Goal: Task Accomplishment & Management: Manage account settings

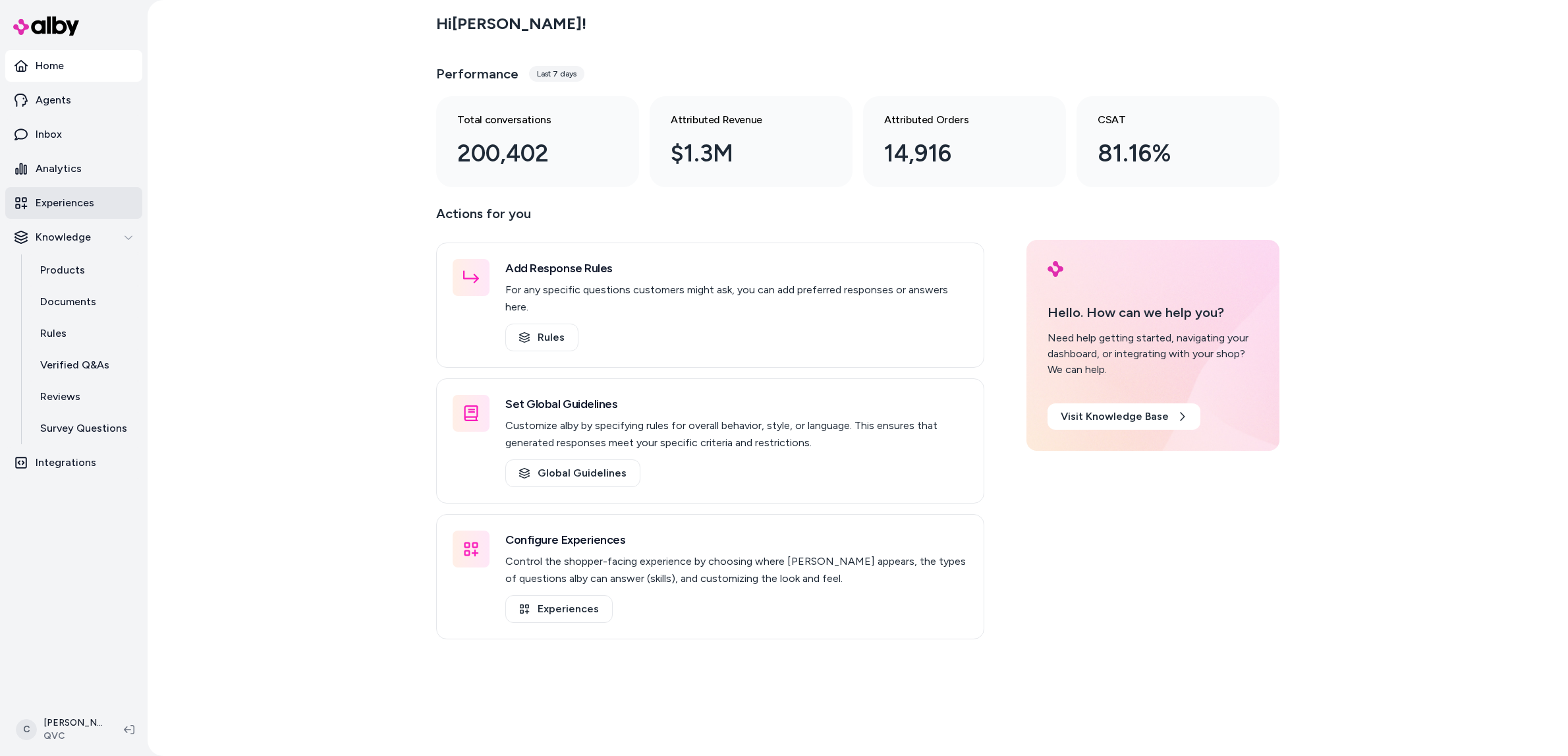
click at [82, 197] on p "Experiences" at bounding box center [64, 203] width 58 height 16
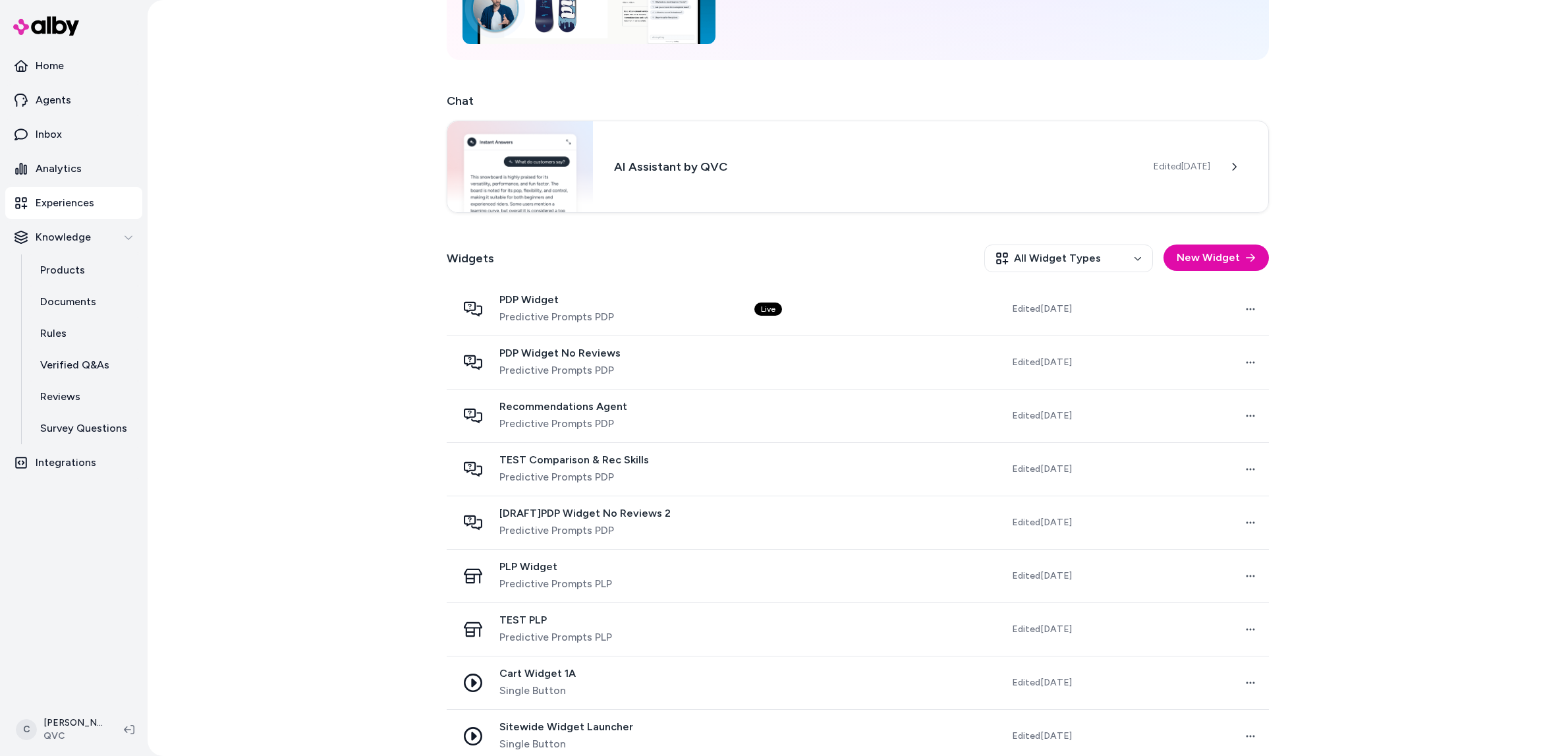
scroll to position [179, 0]
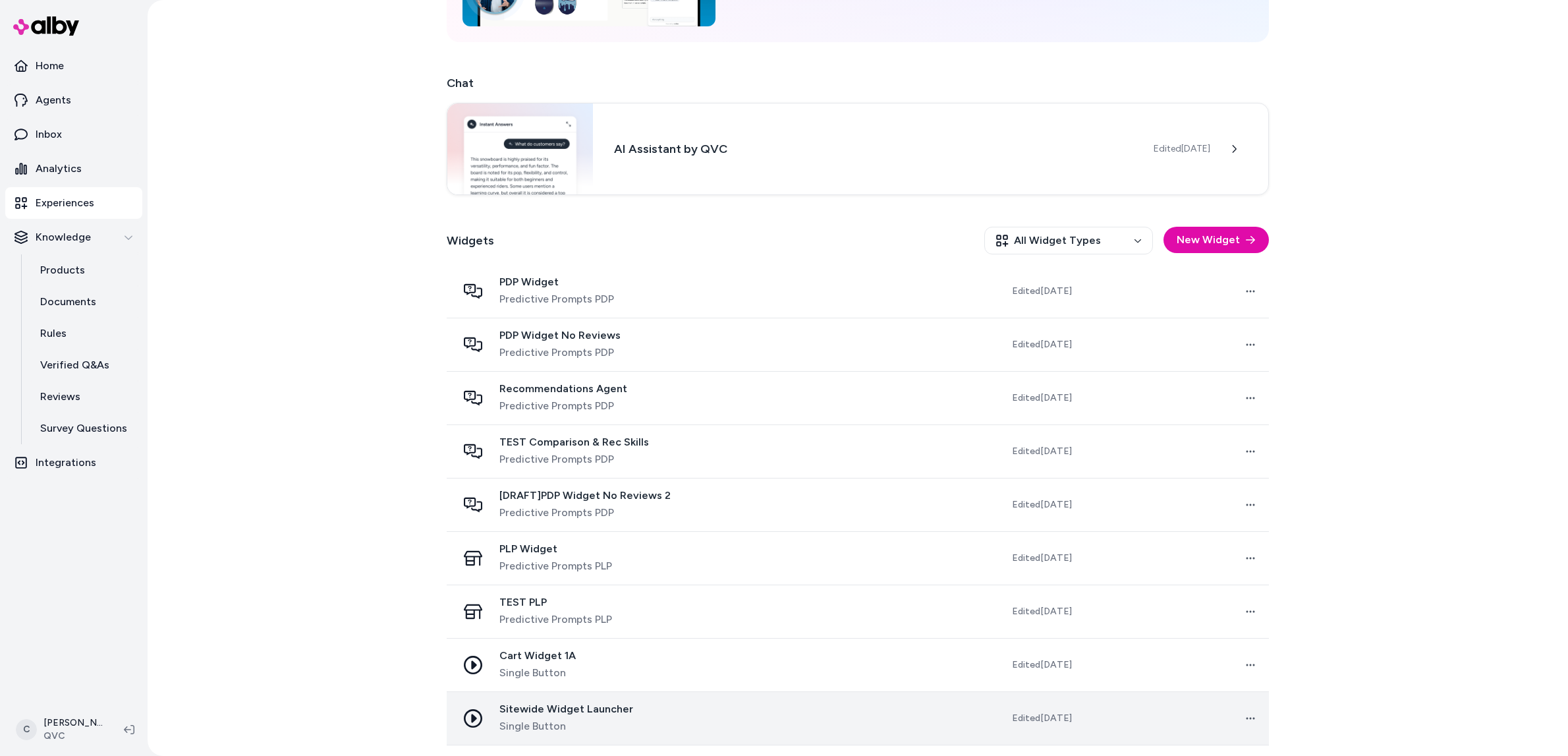
click at [614, 714] on span "Sitewide Widget Launcher" at bounding box center [566, 709] width 133 height 13
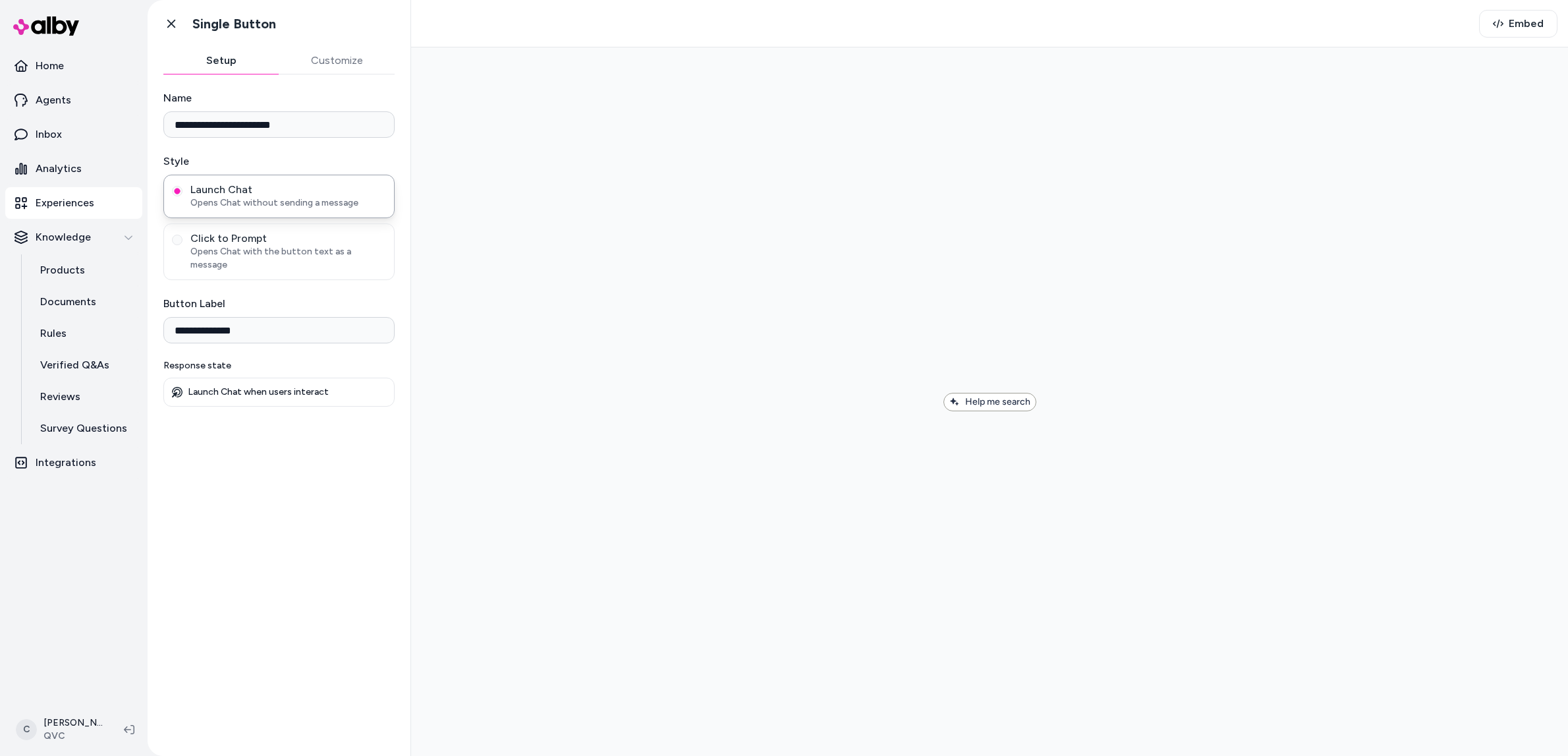
click at [227, 377] on div "Launch Chat when users interact" at bounding box center [279, 391] width 232 height 29
click at [195, 386] on p "Launch Chat when users interact" at bounding box center [258, 392] width 141 height 12
click at [169, 377] on div "Launch Chat when users interact" at bounding box center [279, 391] width 232 height 29
click at [176, 386] on icon at bounding box center [177, 391] width 10 height 10
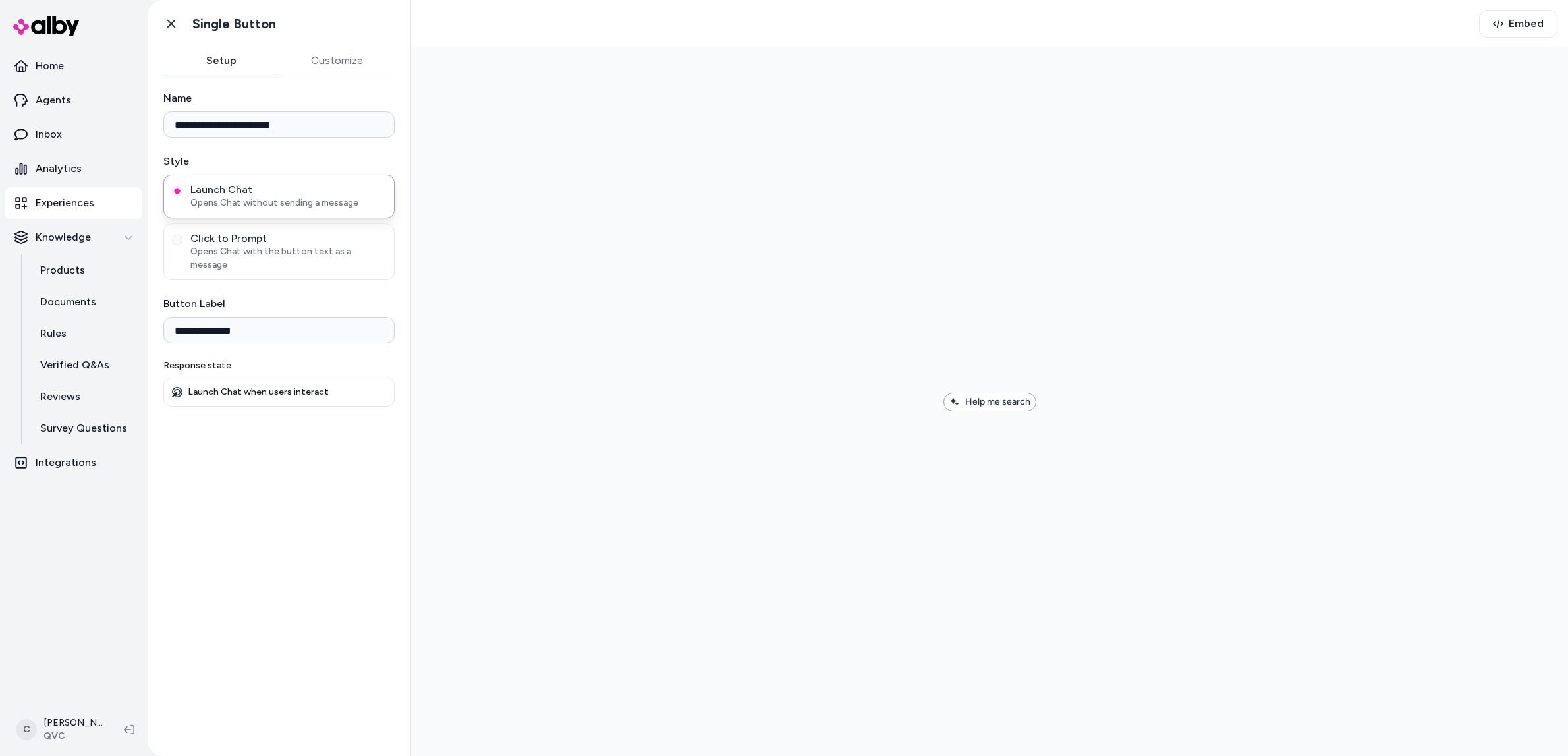
click at [225, 386] on p "Launch Chat when users interact" at bounding box center [258, 392] width 141 height 12
click at [224, 329] on input "**********" at bounding box center [279, 330] width 232 height 26
click at [257, 413] on div "**********" at bounding box center [279, 407] width 263 height 665
click at [245, 389] on div "Launch Chat when users interact" at bounding box center [279, 391] width 232 height 29
click at [274, 248] on span "Opens Chat with the button text as a message" at bounding box center [288, 258] width 195 height 26
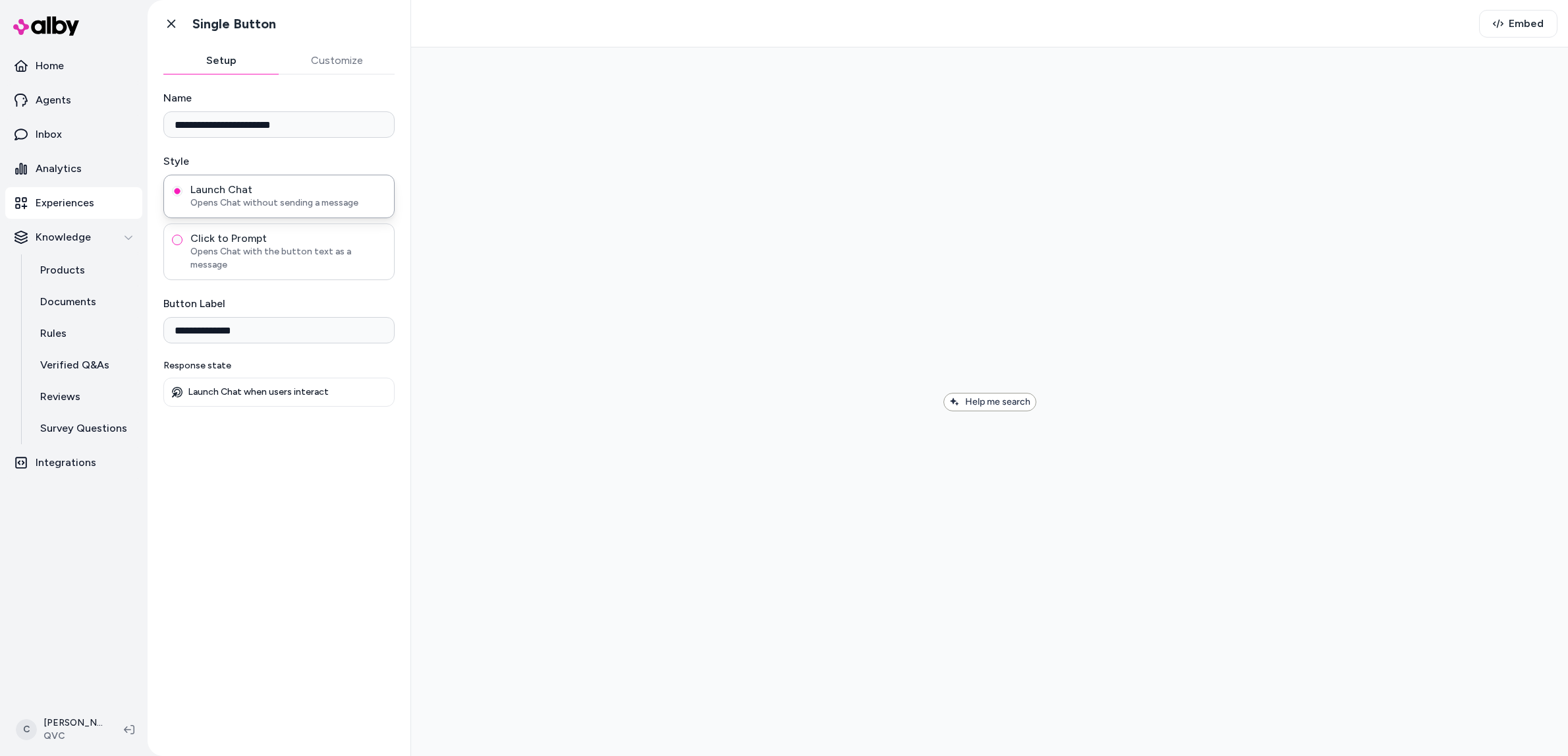
click at [182, 246] on button "Click to Prompt Opens Chat with the button text as a message" at bounding box center [177, 239] width 10 height 10
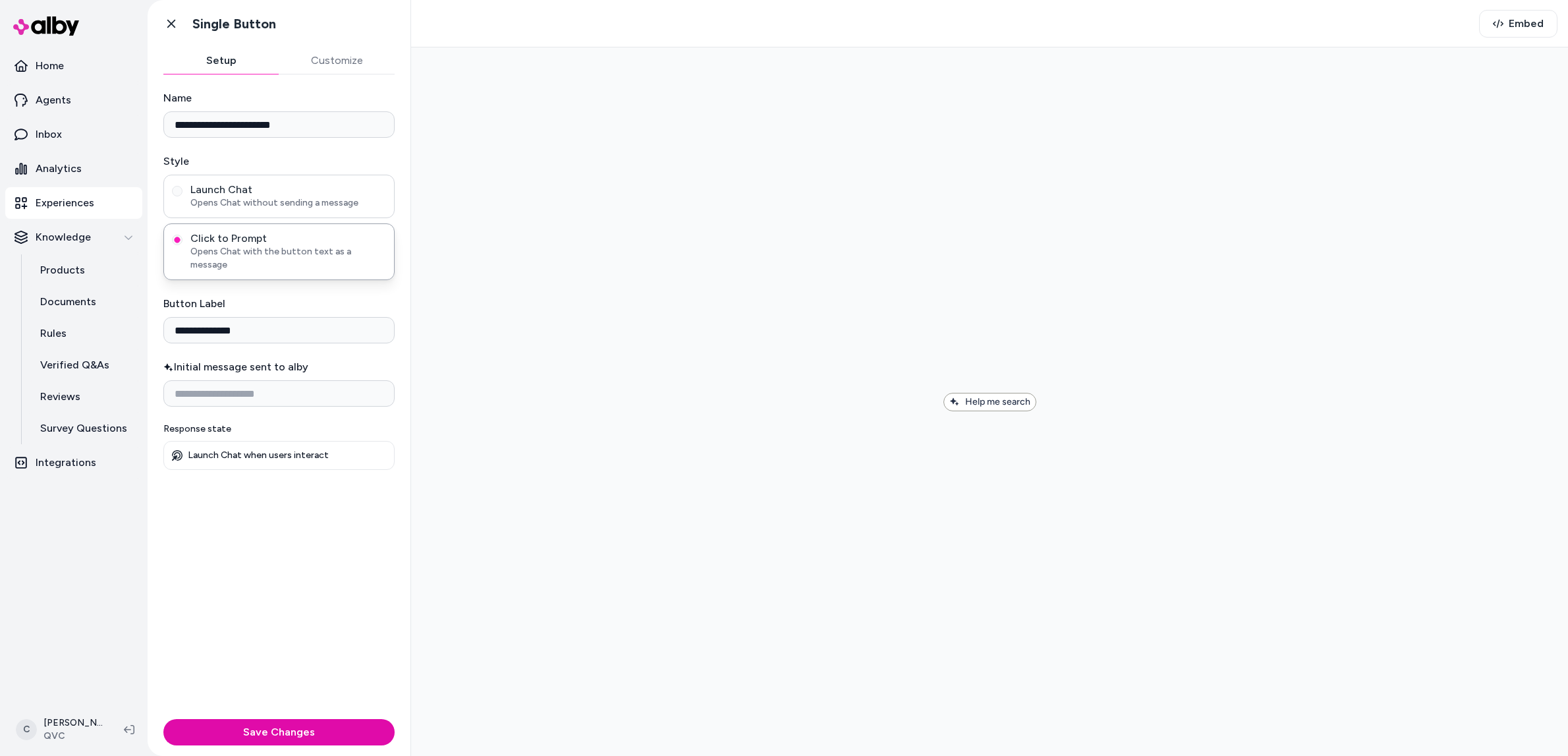
click at [274, 197] on span "Opens Chat without sending a message" at bounding box center [288, 203] width 195 height 13
click at [182, 196] on button "Launch Chat Opens Chat without sending a message" at bounding box center [177, 191] width 10 height 10
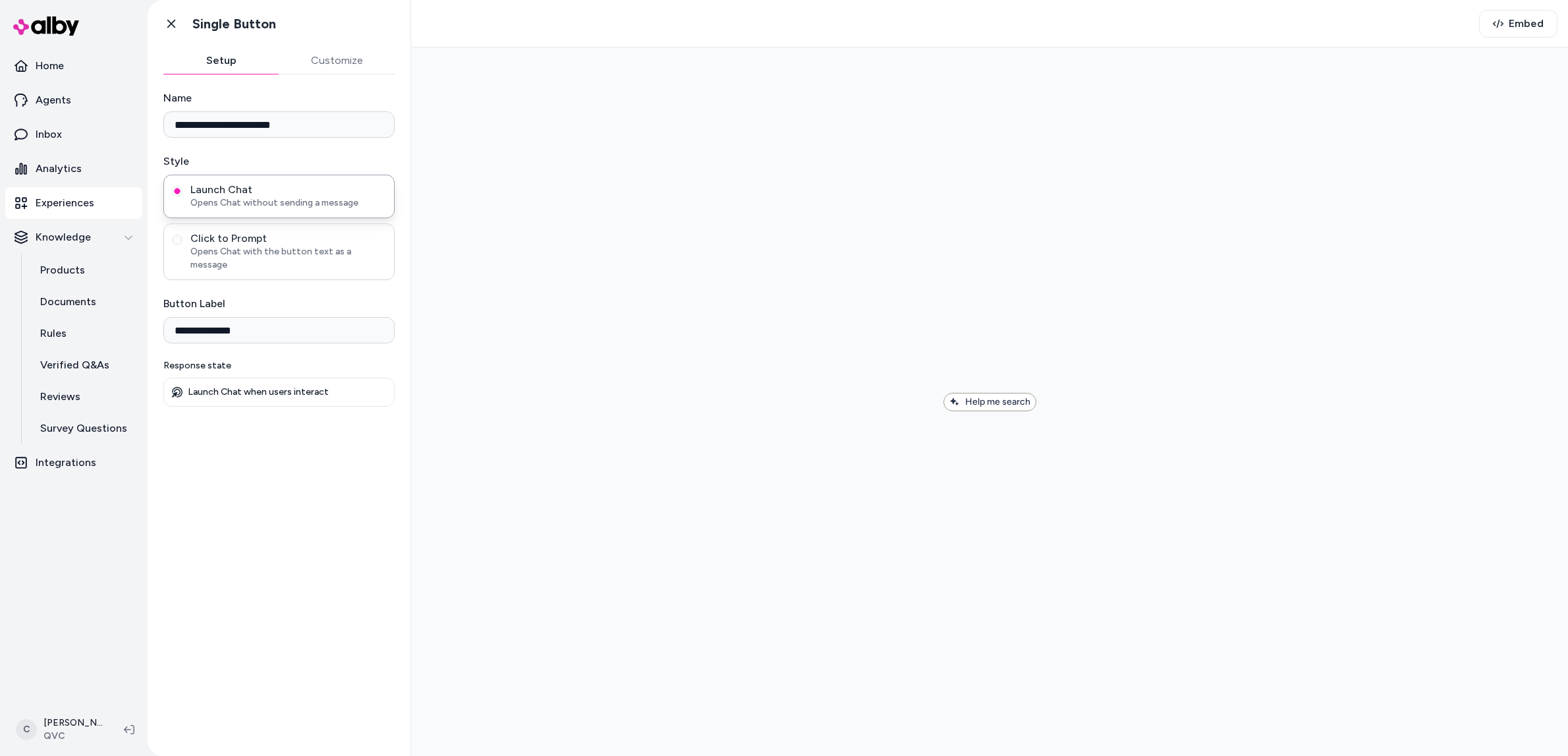
click at [267, 231] on div "Click to Prompt Opens Chat with the button text as a message" at bounding box center [279, 251] width 232 height 57
click at [329, 64] on button "Customize" at bounding box center [337, 60] width 116 height 26
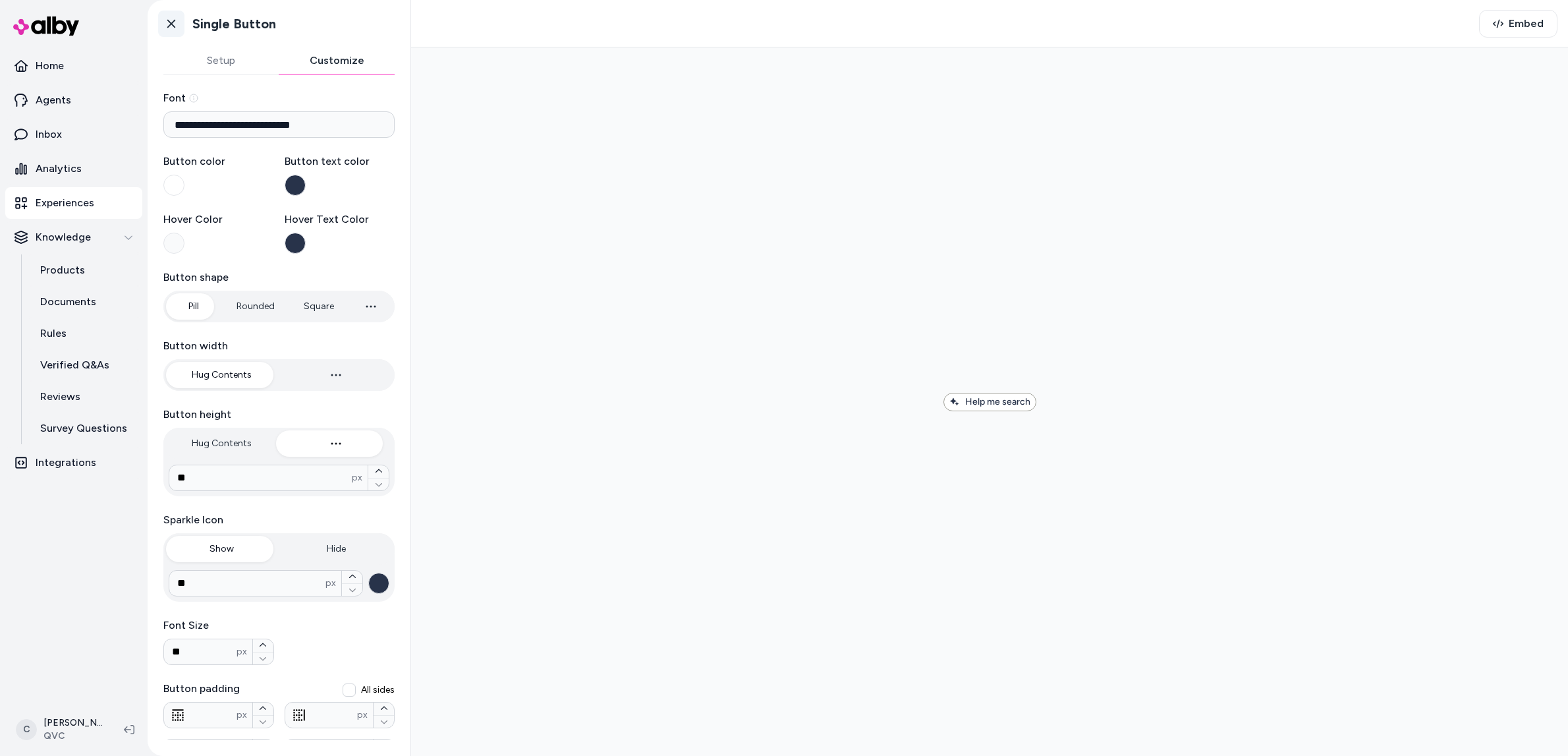
click at [168, 17] on icon at bounding box center [171, 23] width 13 height 13
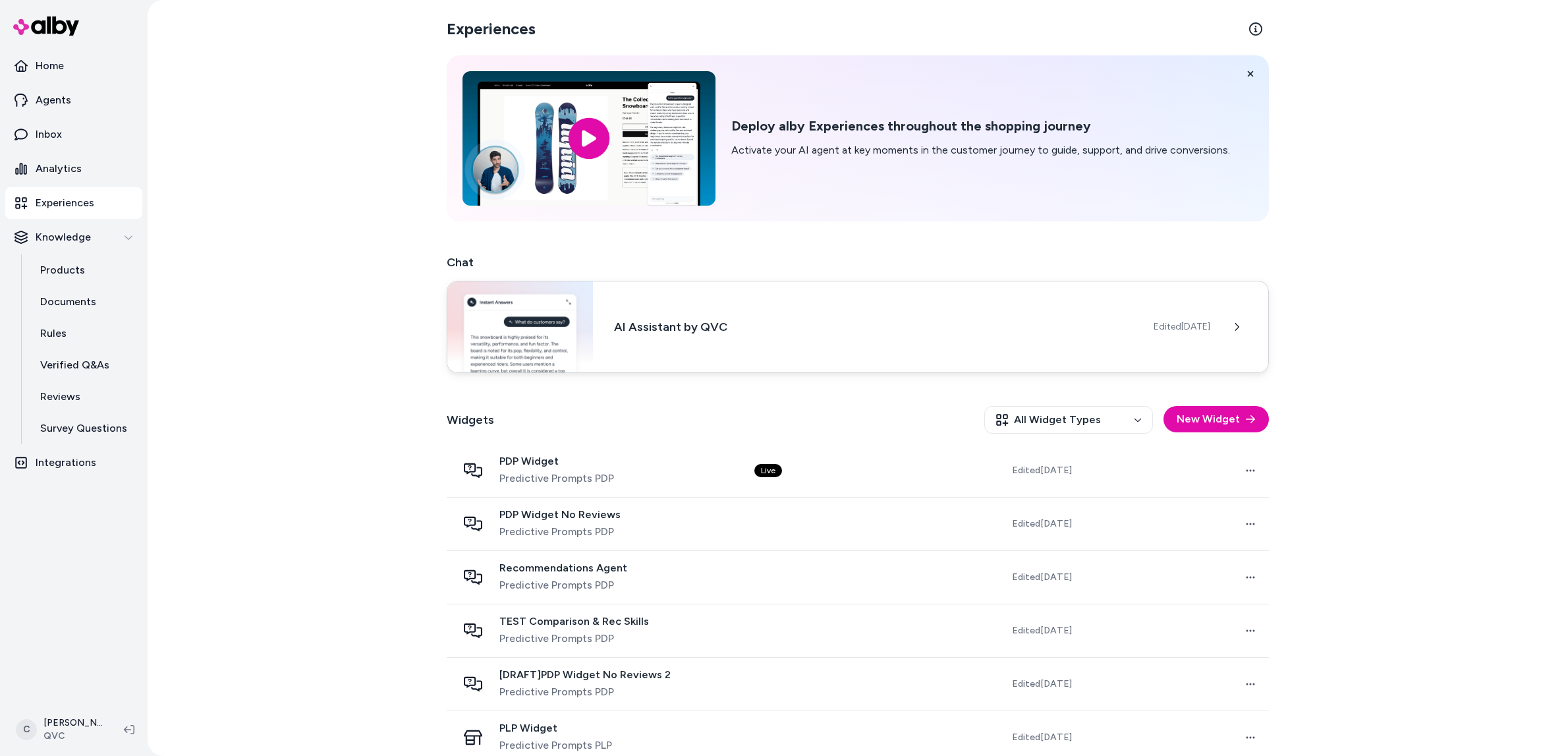
click at [619, 348] on div "AI Assistant by QVC Edited [DATE]" at bounding box center [858, 327] width 822 height 93
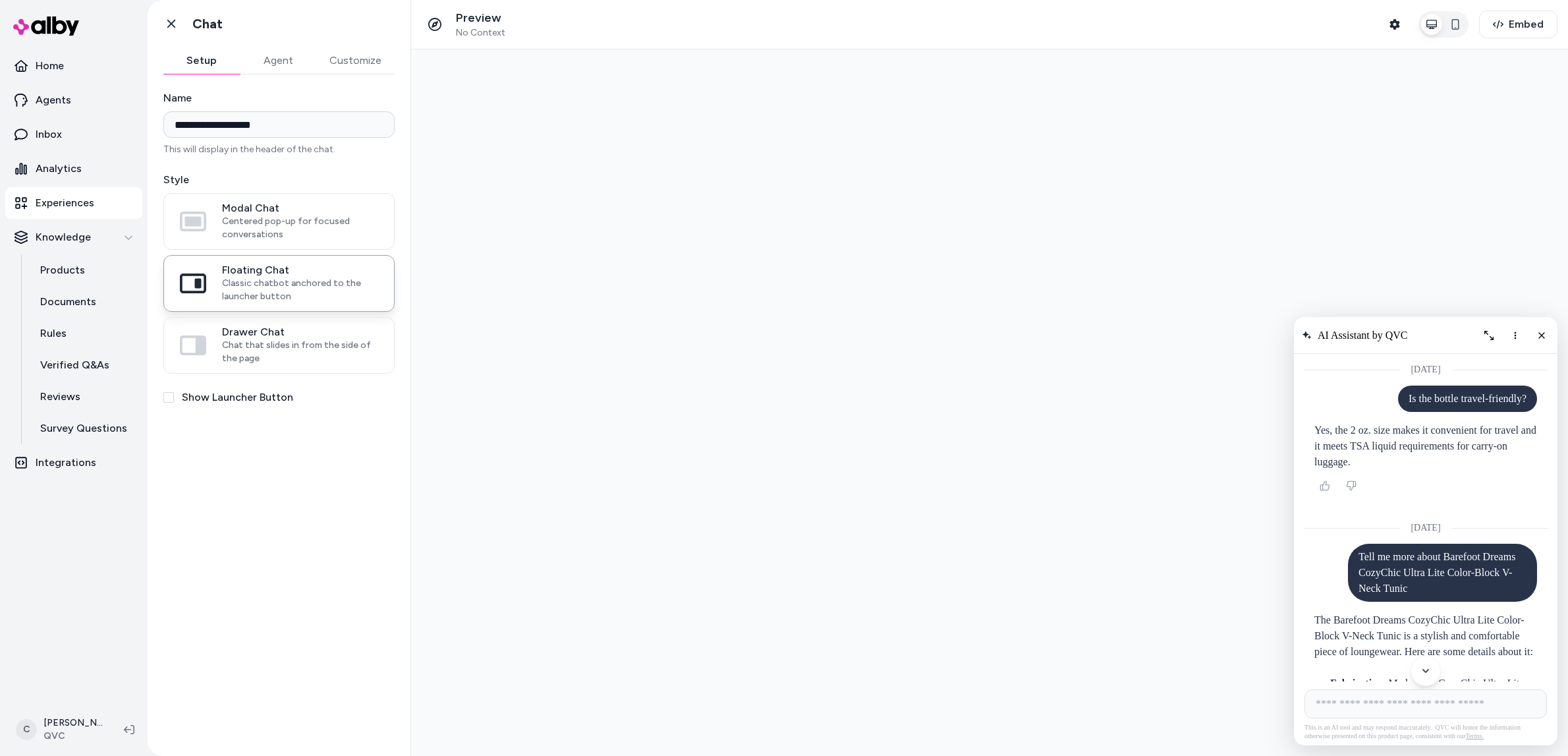
scroll to position [273, 0]
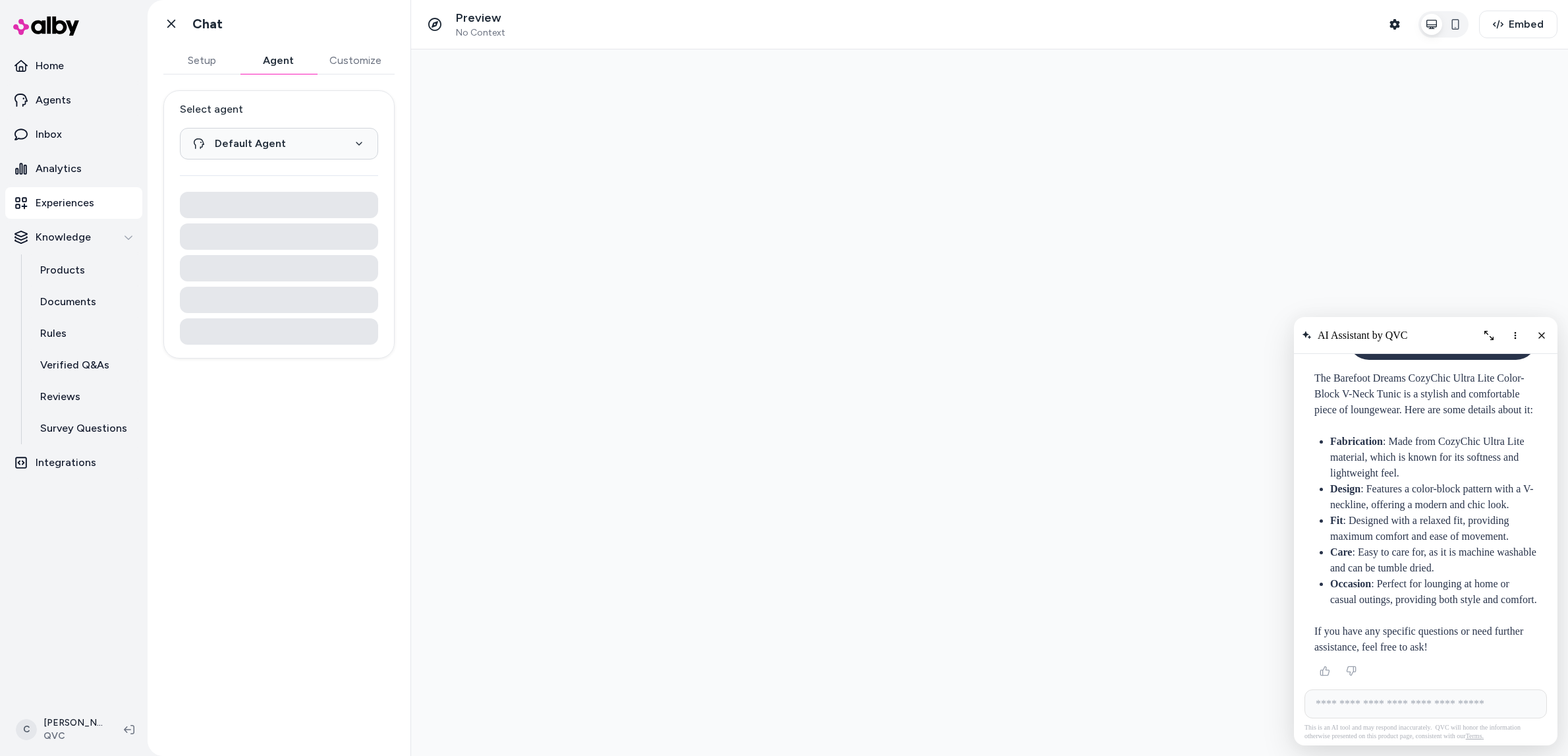
click at [293, 63] on button "Agent" at bounding box center [278, 60] width 76 height 26
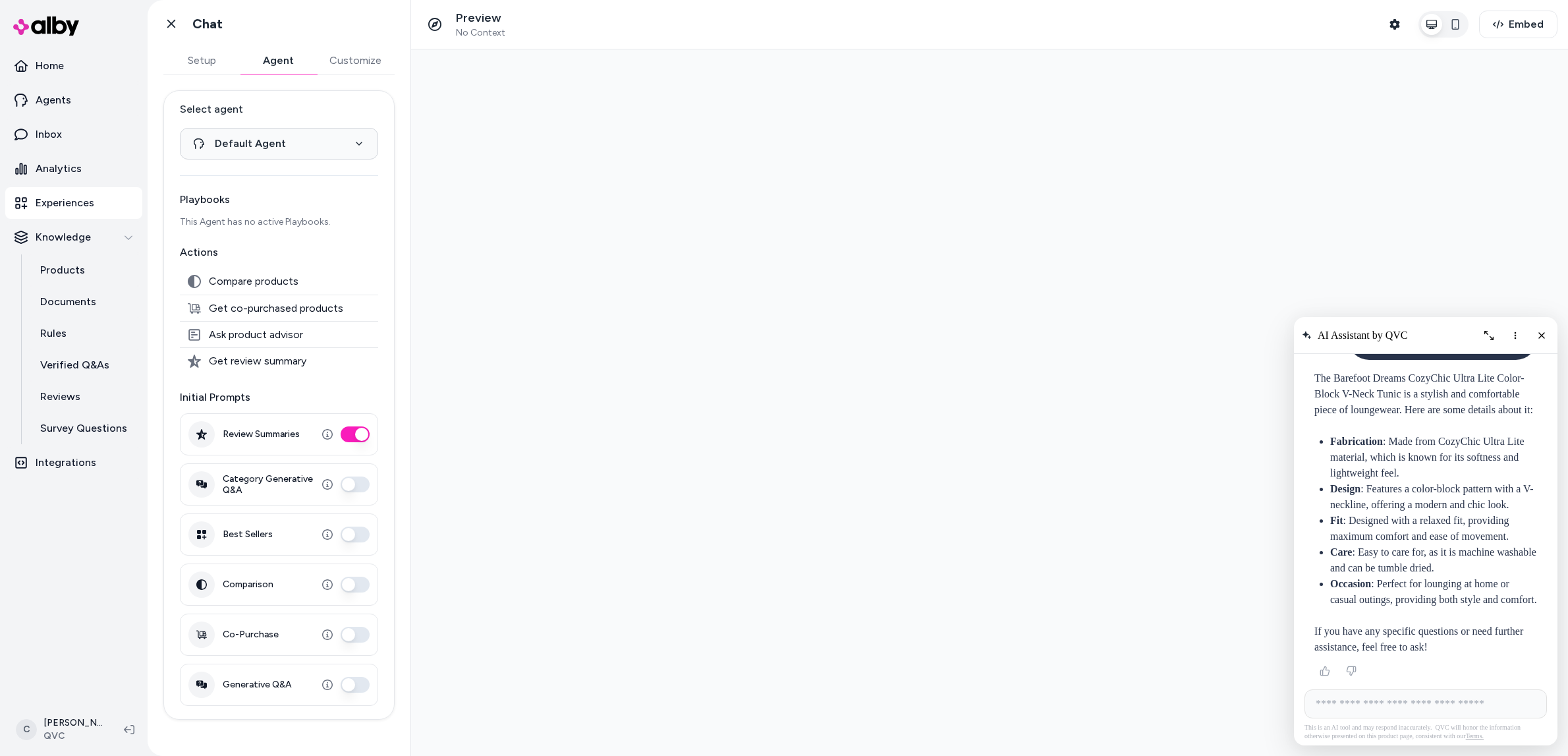
scroll to position [0, 0]
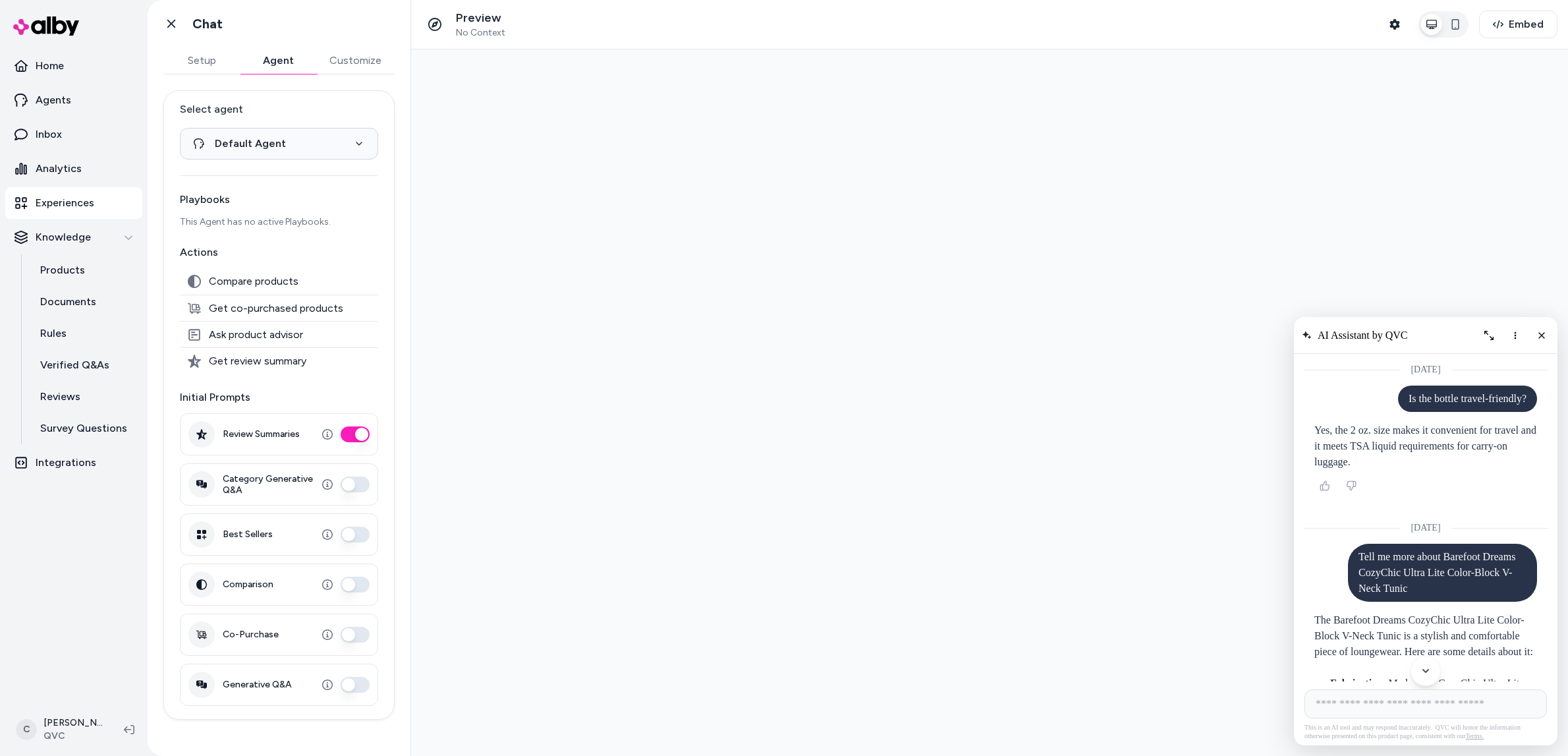
click at [364, 539] on button "Best Sellers" at bounding box center [355, 534] width 29 height 16
click at [341, 583] on button "Comparison" at bounding box center [355, 584] width 29 height 16
click at [354, 483] on button "Category Generative Q&A" at bounding box center [355, 484] width 29 height 16
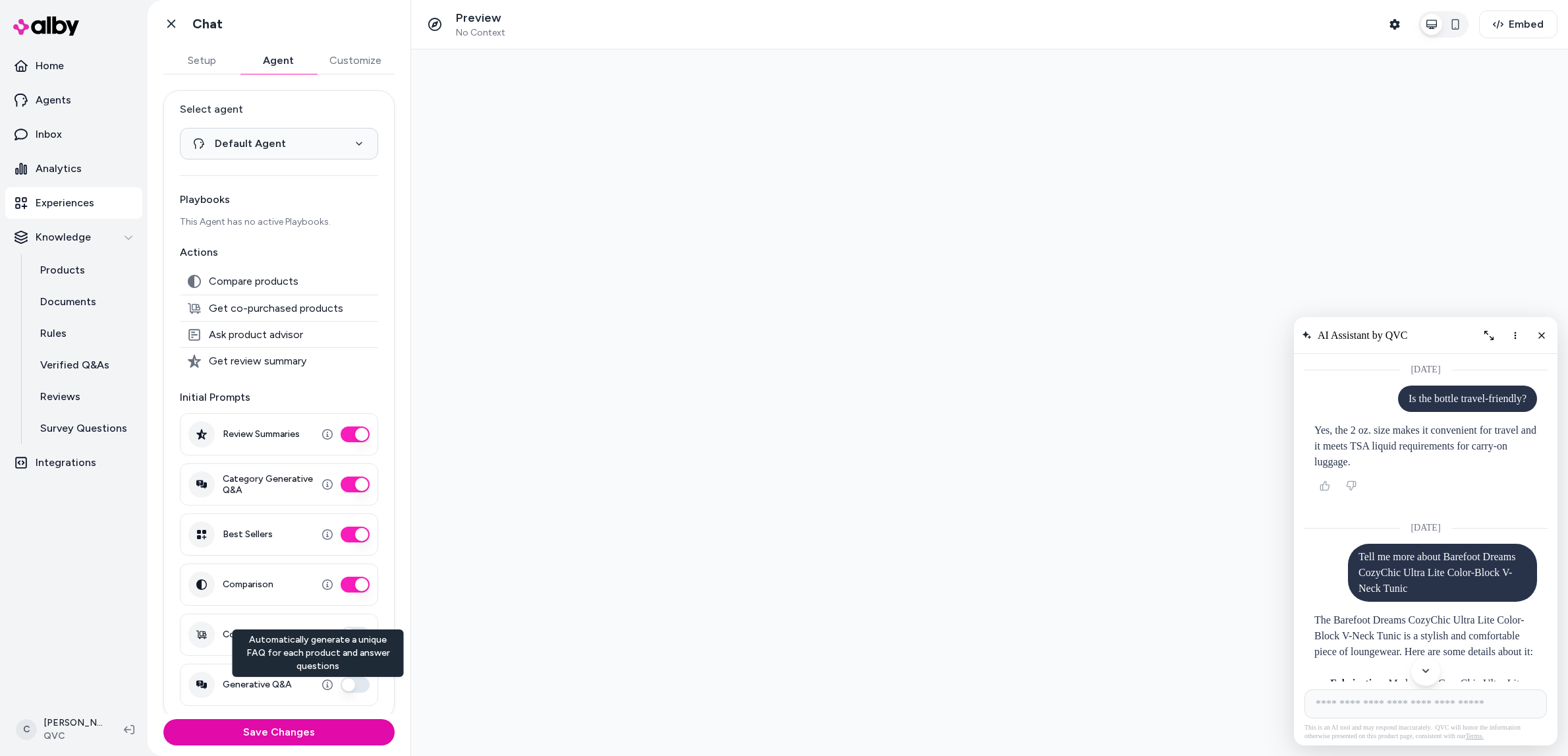
scroll to position [6, 0]
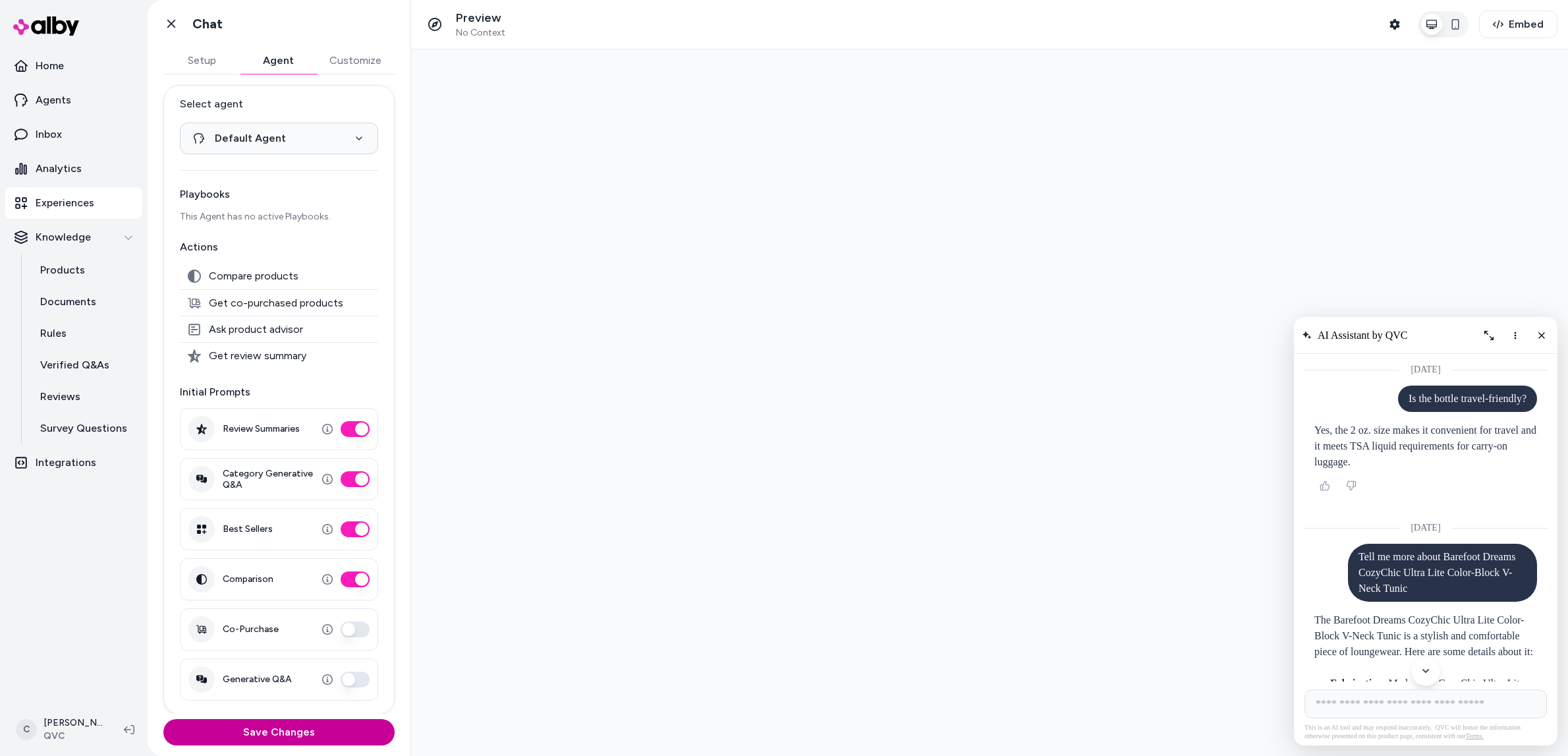
click at [305, 734] on button "Save Changes" at bounding box center [279, 732] width 232 height 26
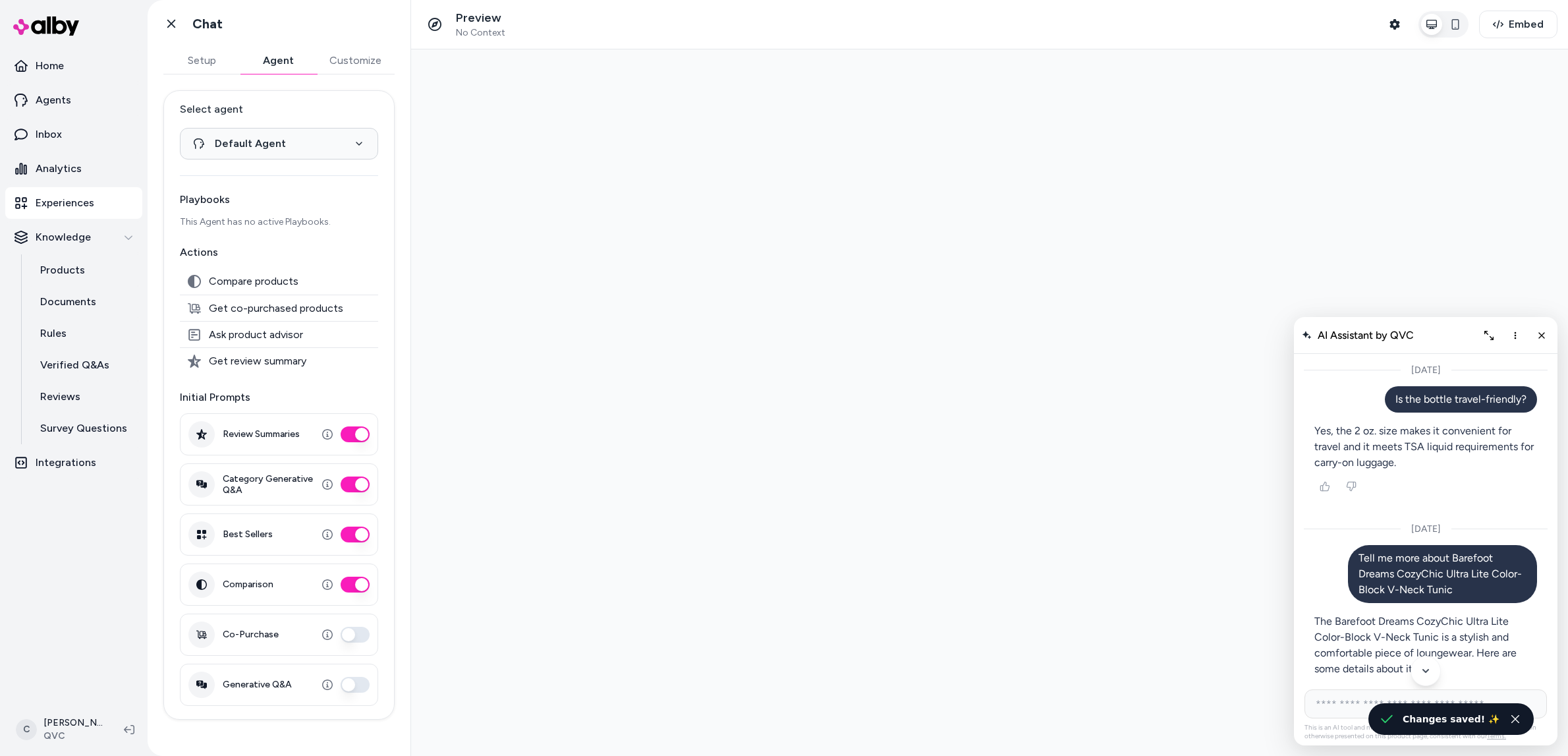
scroll to position [291, 0]
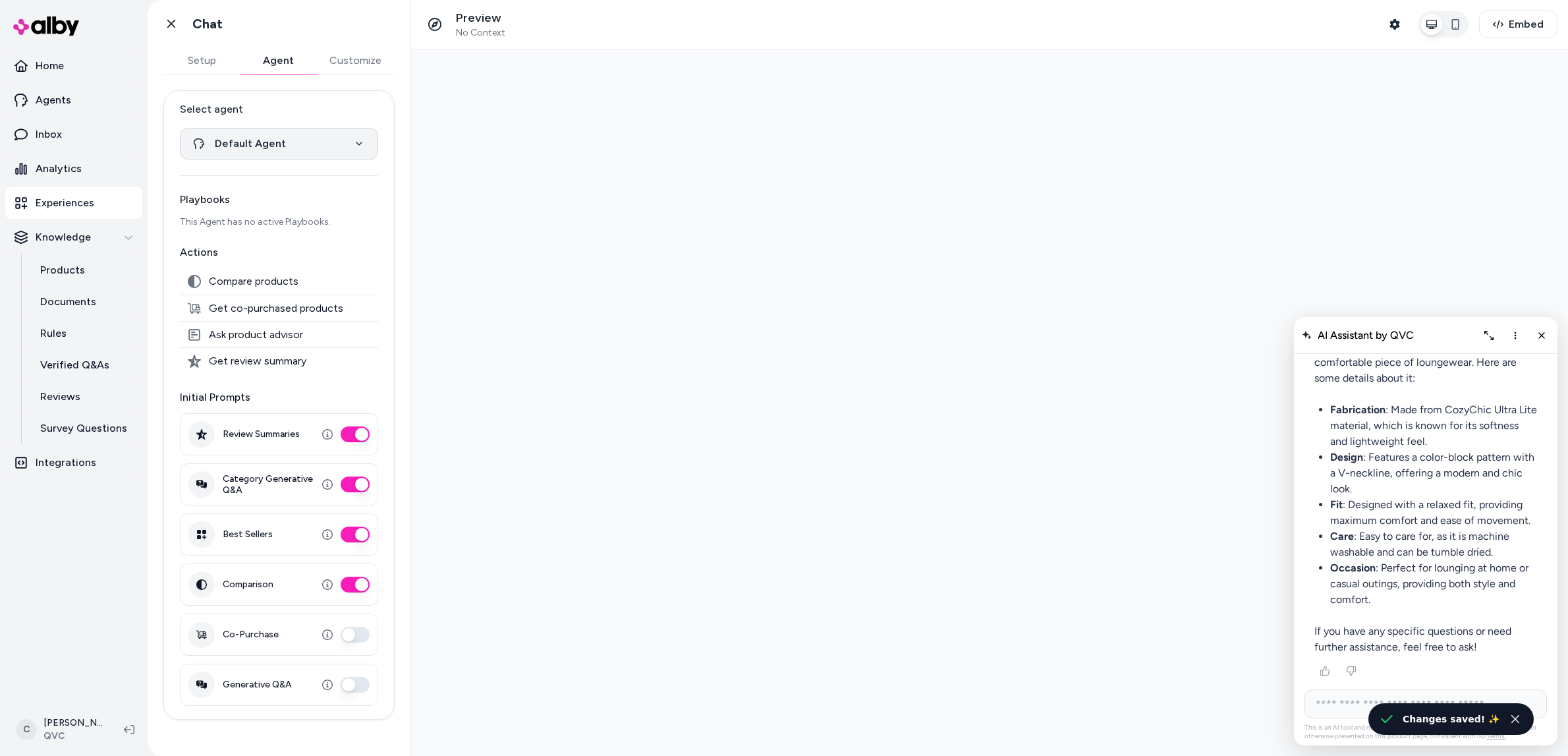
click at [295, 144] on html "**********" at bounding box center [784, 378] width 1568 height 756
click at [305, 119] on html "**********" at bounding box center [784, 378] width 1568 height 756
click at [295, 139] on html "**********" at bounding box center [784, 378] width 1568 height 756
select select "**********"
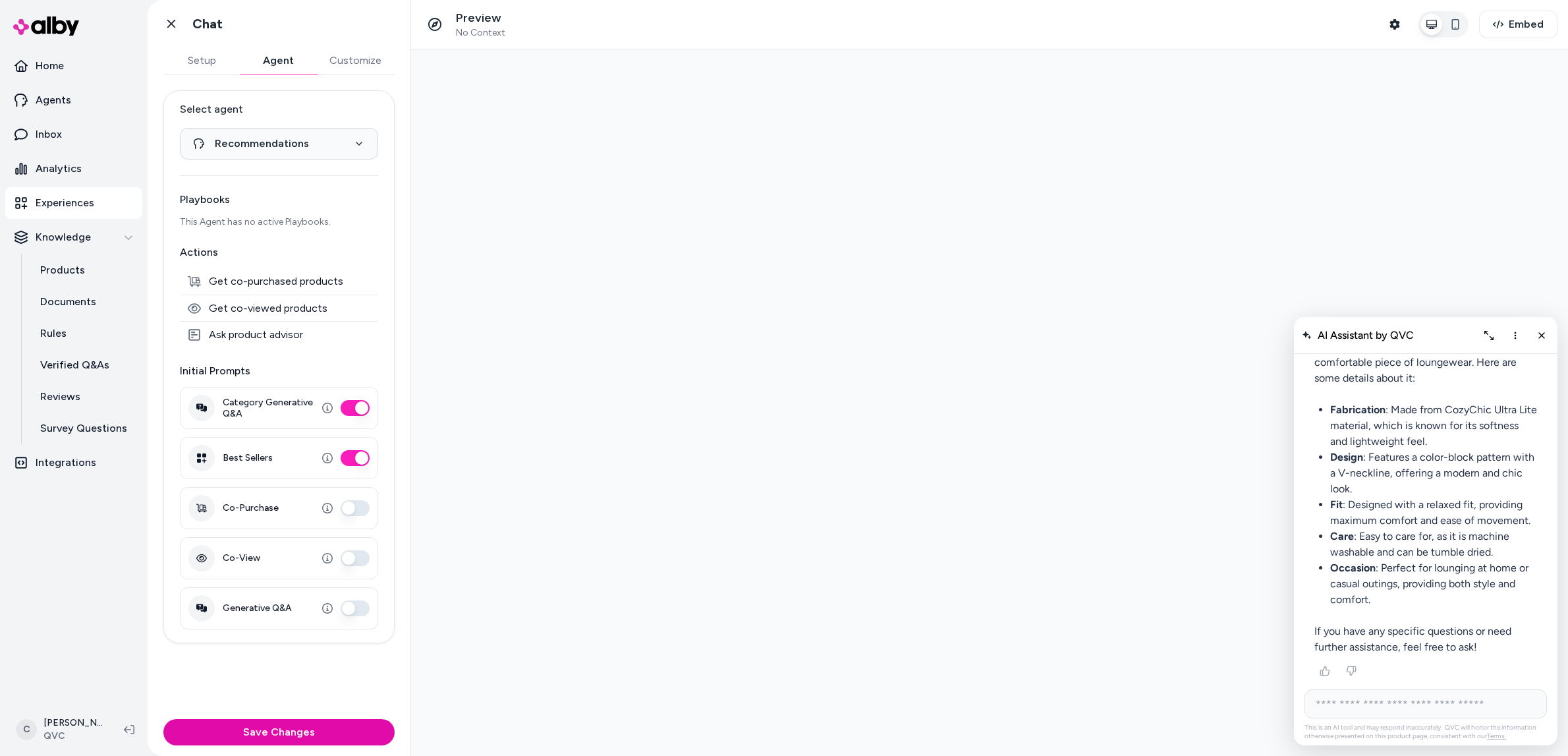
click at [363, 56] on button "Customize" at bounding box center [355, 60] width 79 height 26
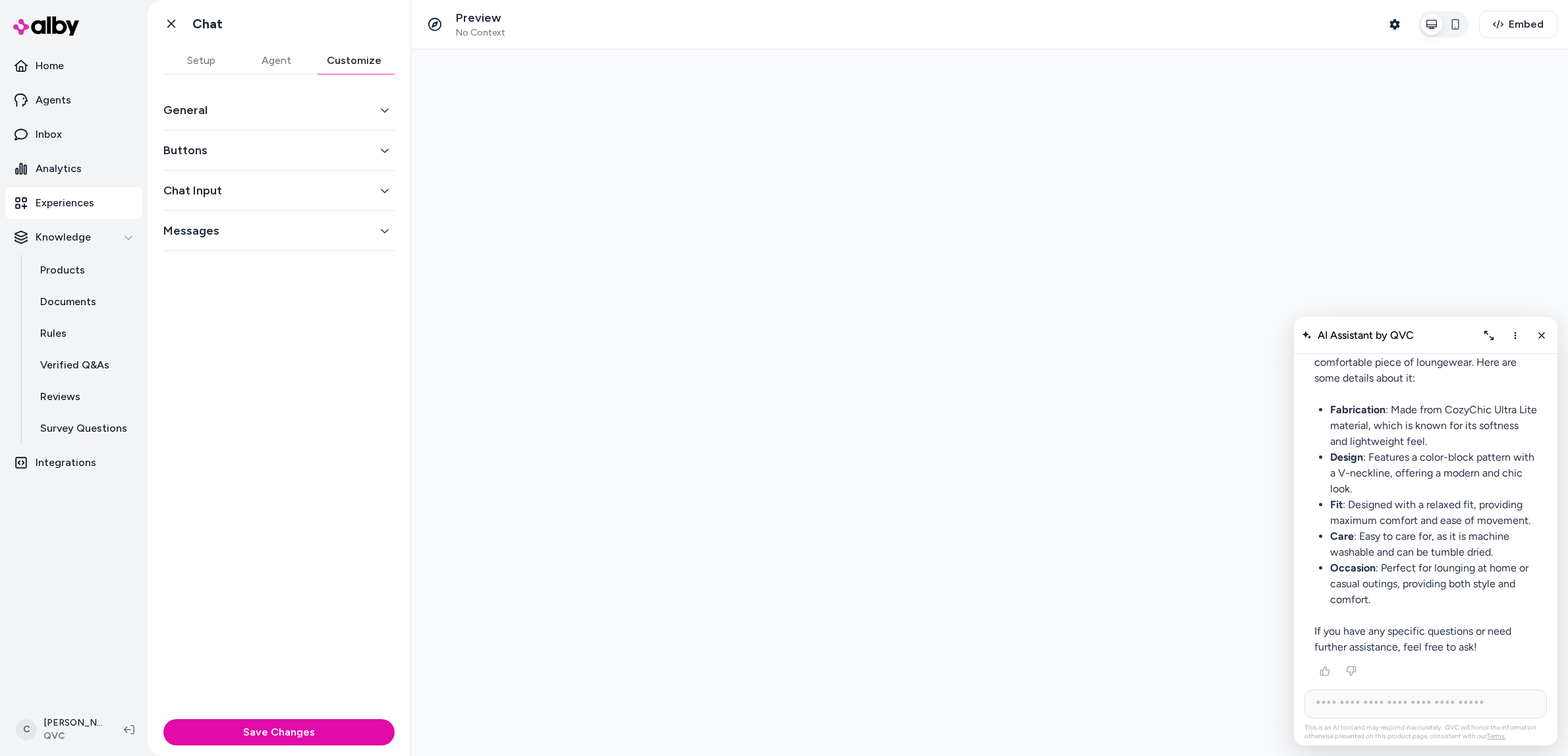
click at [312, 94] on div "General" at bounding box center [279, 109] width 232 height 40
click at [302, 106] on button "General" at bounding box center [279, 110] width 232 height 19
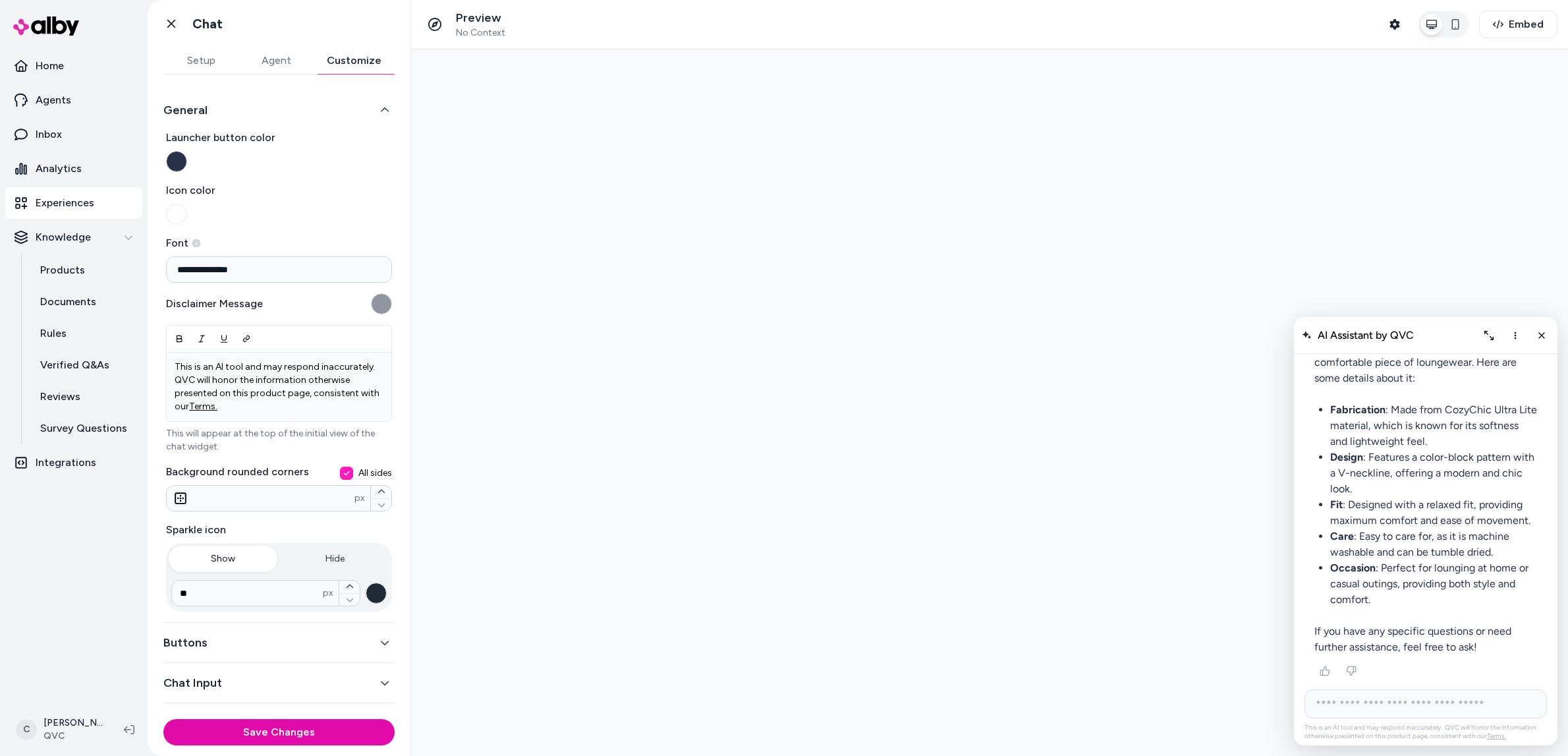
click at [302, 106] on button "General" at bounding box center [279, 110] width 232 height 19
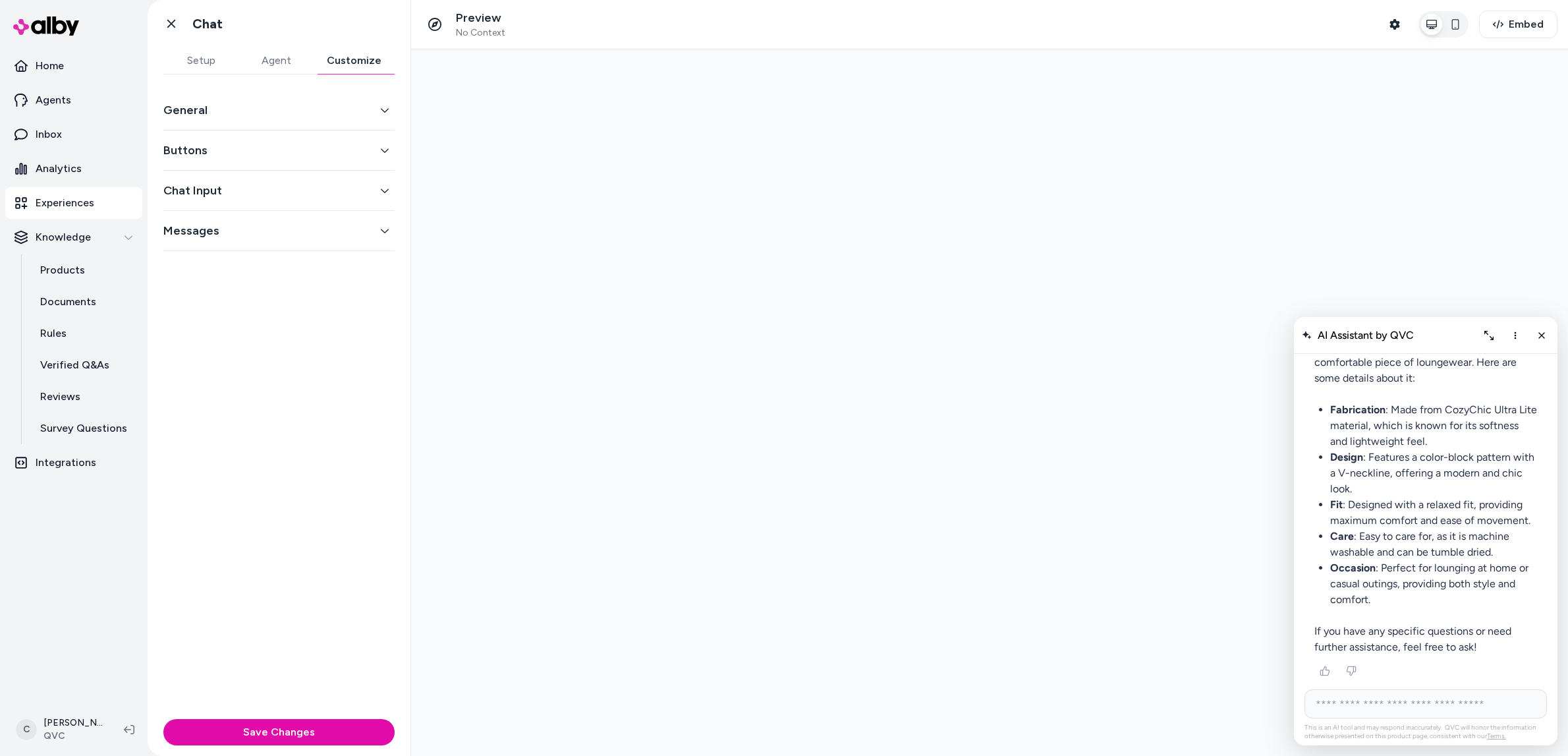
click at [275, 245] on div "Messages" at bounding box center [279, 231] width 232 height 40
click at [270, 234] on button "Messages" at bounding box center [279, 231] width 232 height 19
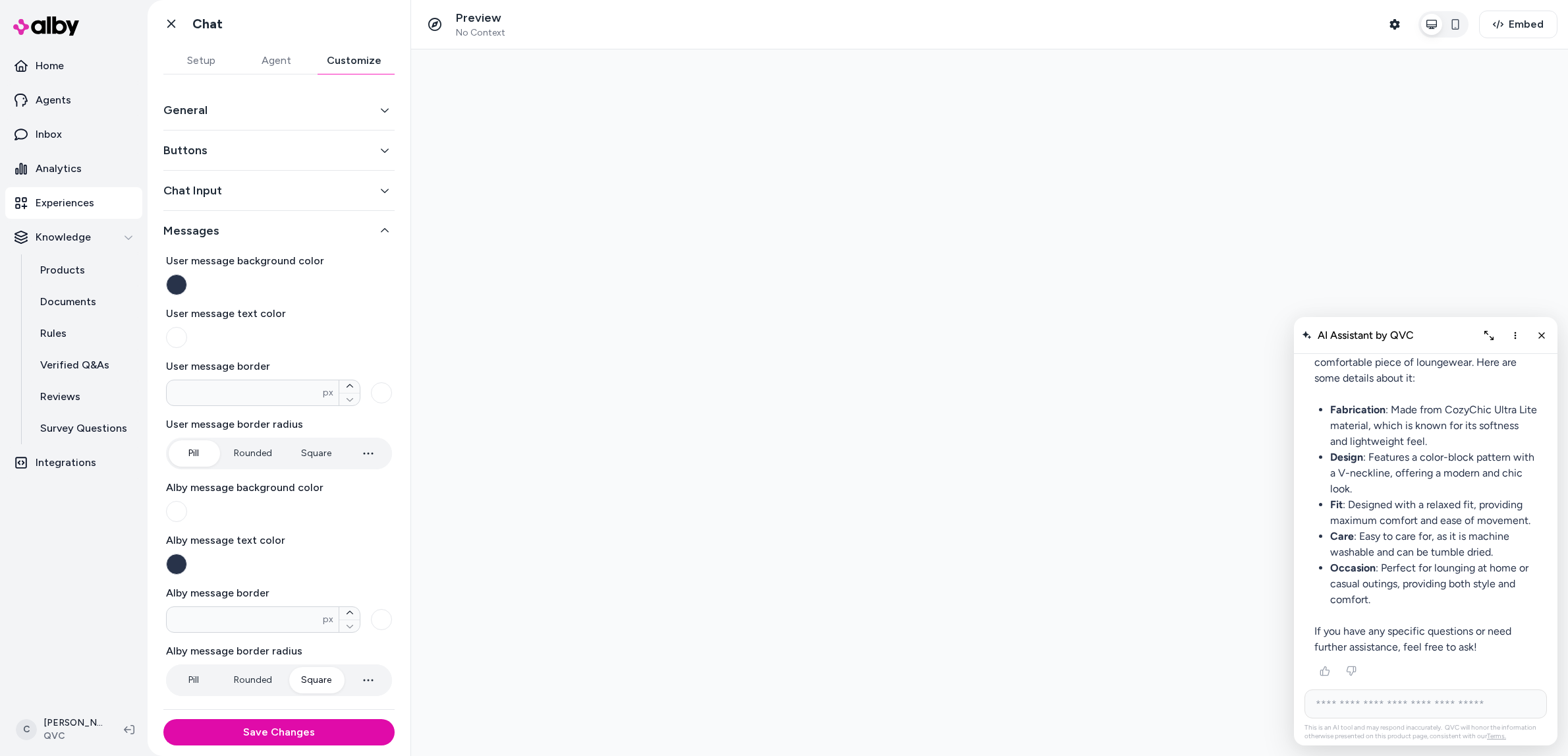
click at [267, 191] on button "Chat Input" at bounding box center [279, 191] width 232 height 19
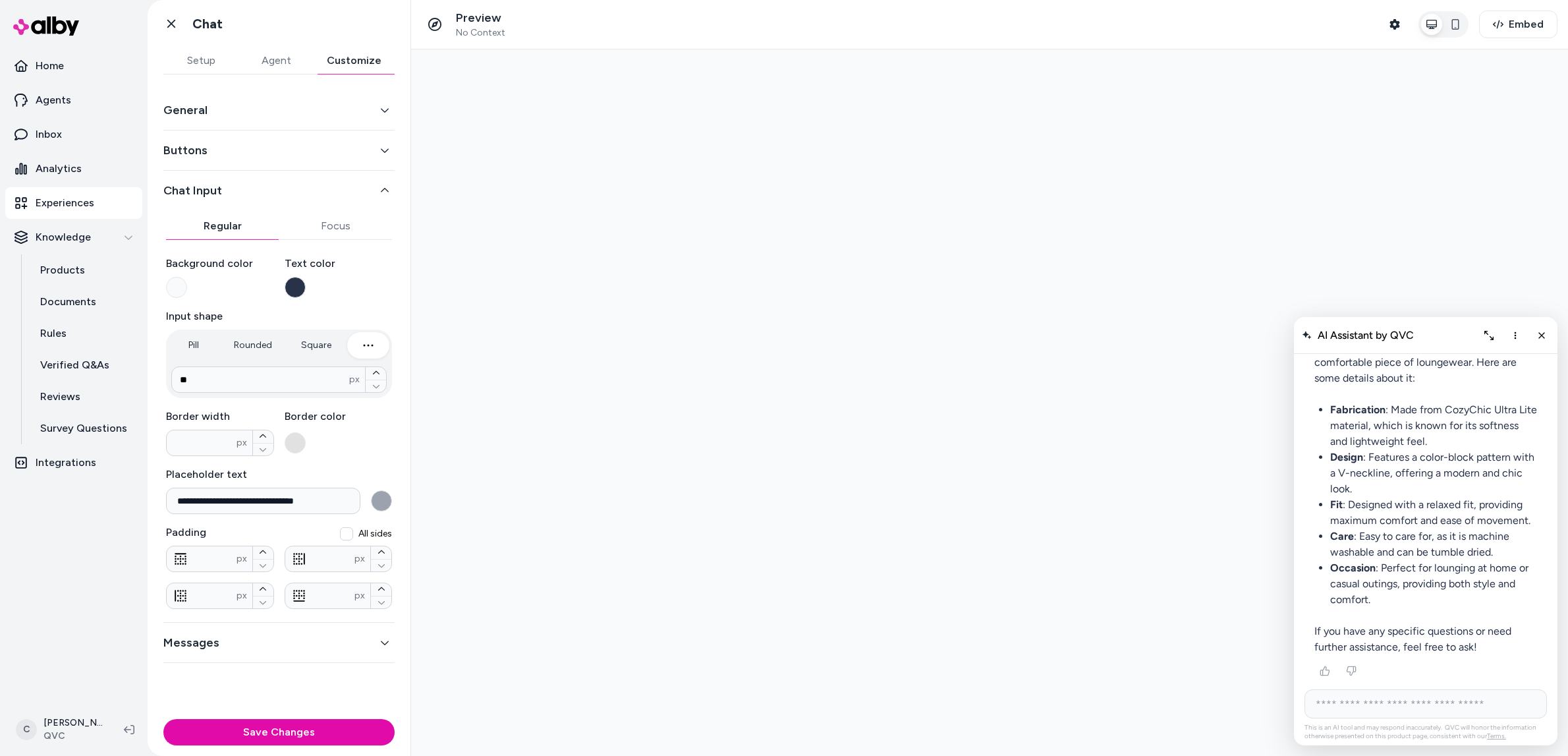
click at [260, 155] on button "Buttons" at bounding box center [279, 150] width 232 height 19
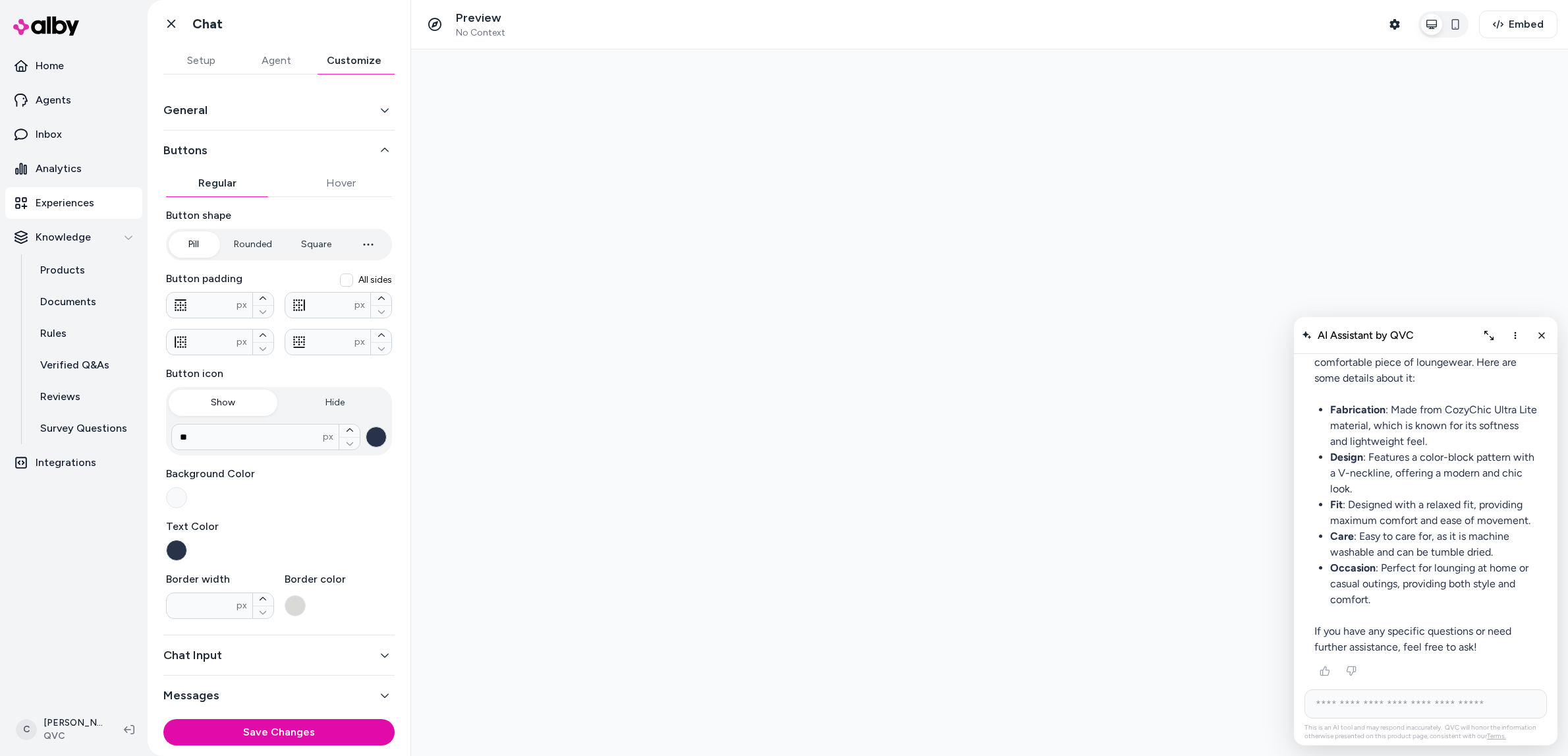
scroll to position [2, 0]
click at [307, 739] on button "Save Changes" at bounding box center [279, 732] width 232 height 26
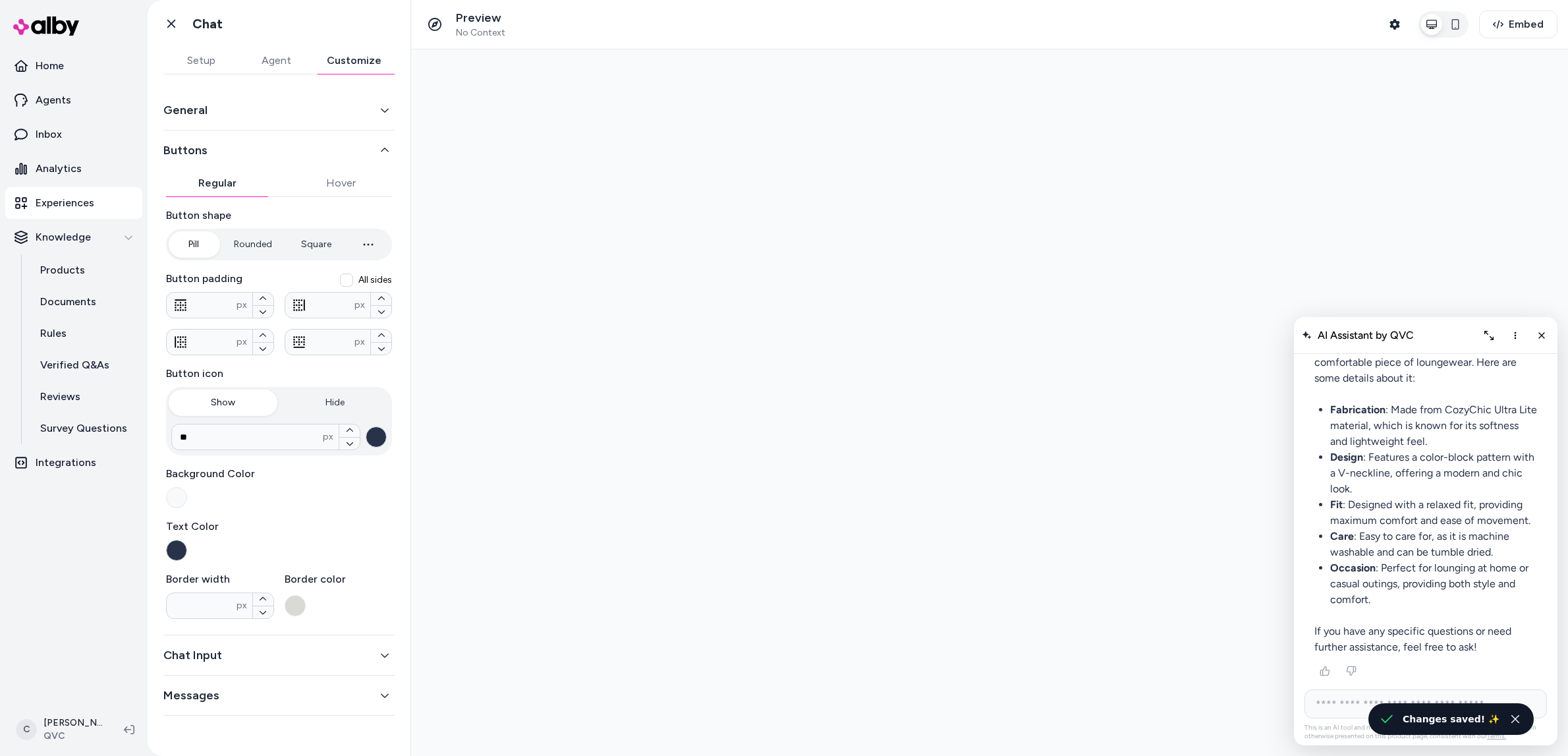
scroll to position [0, 0]
click at [225, 63] on button "Setup" at bounding box center [200, 60] width 75 height 26
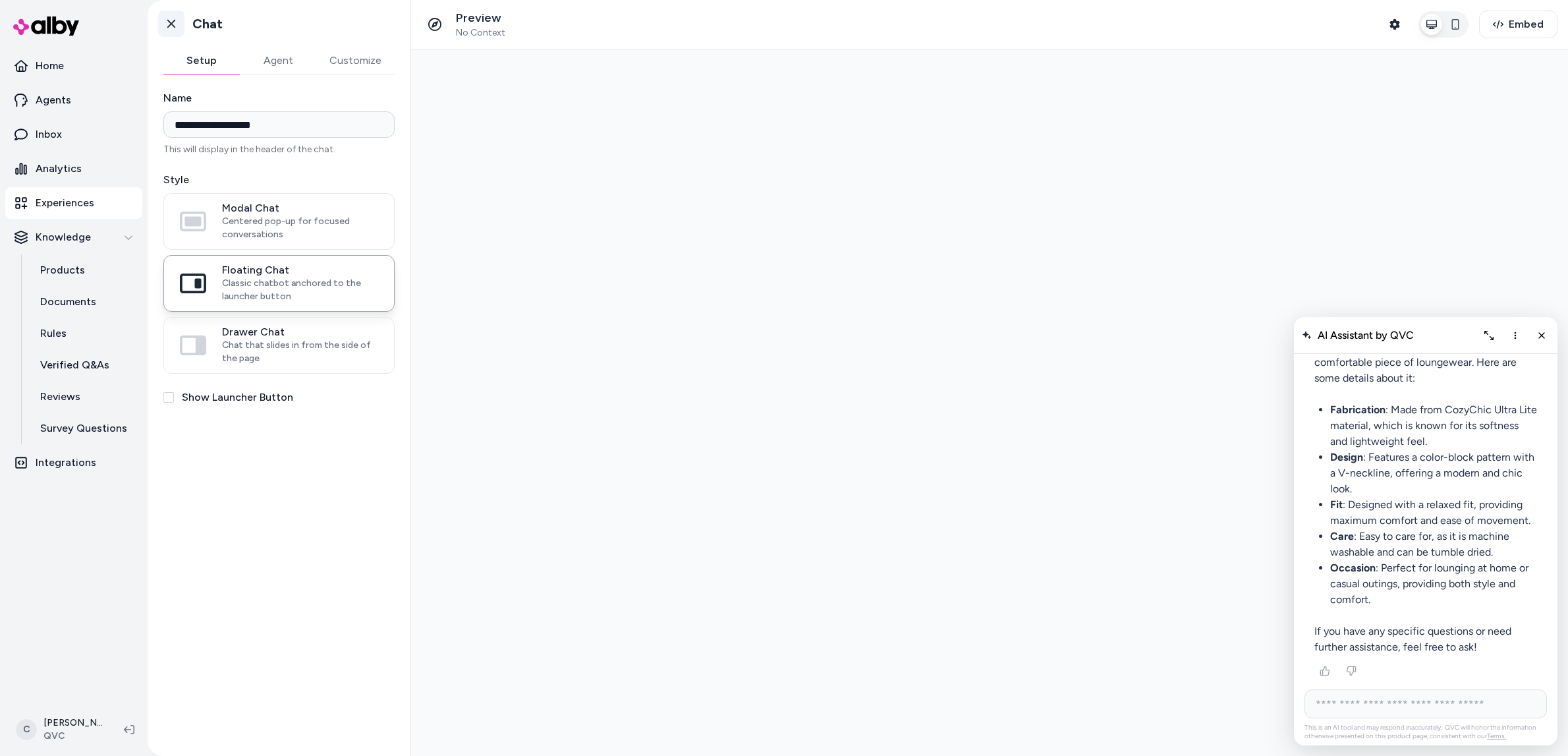
click at [174, 22] on icon at bounding box center [171, 23] width 13 height 13
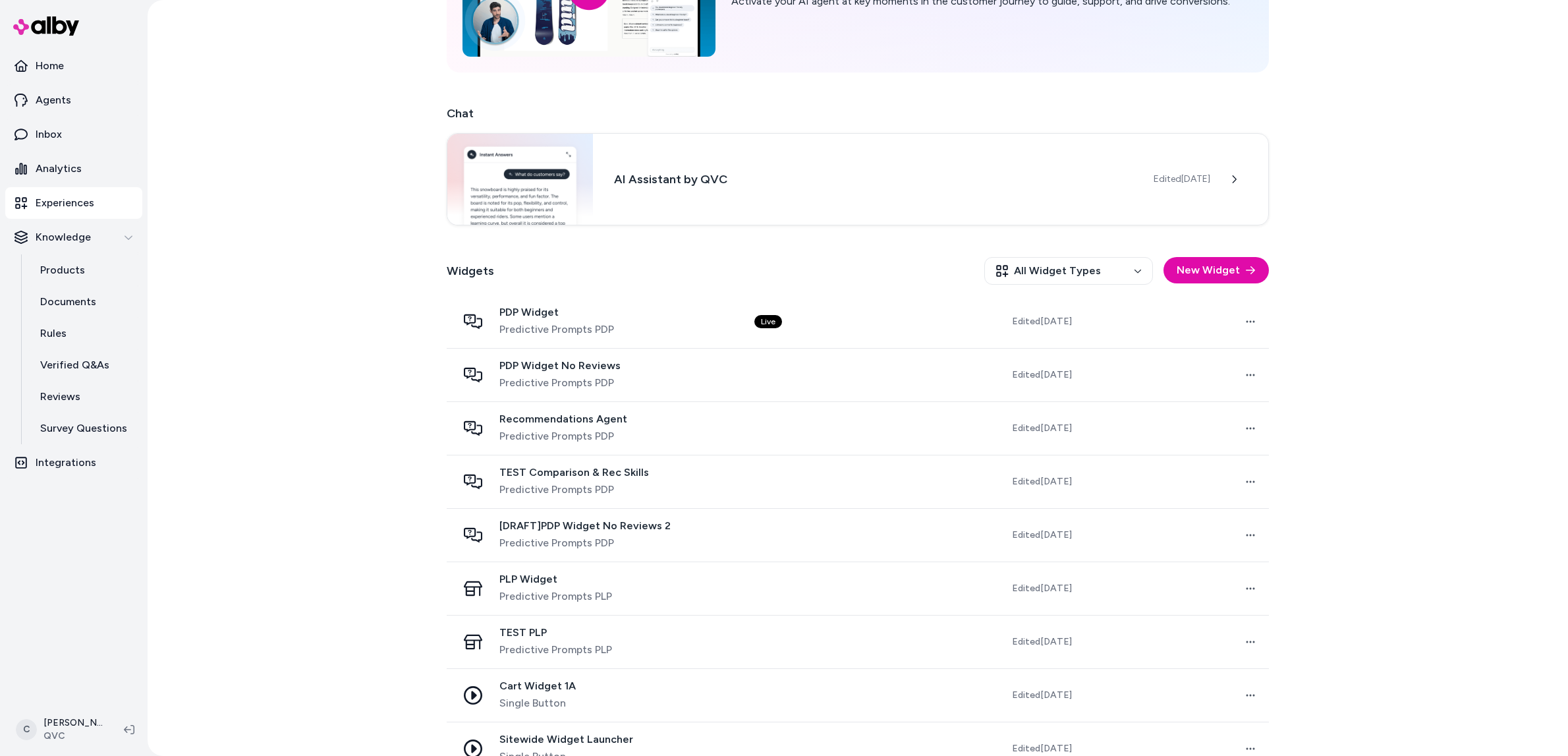
scroll to position [179, 0]
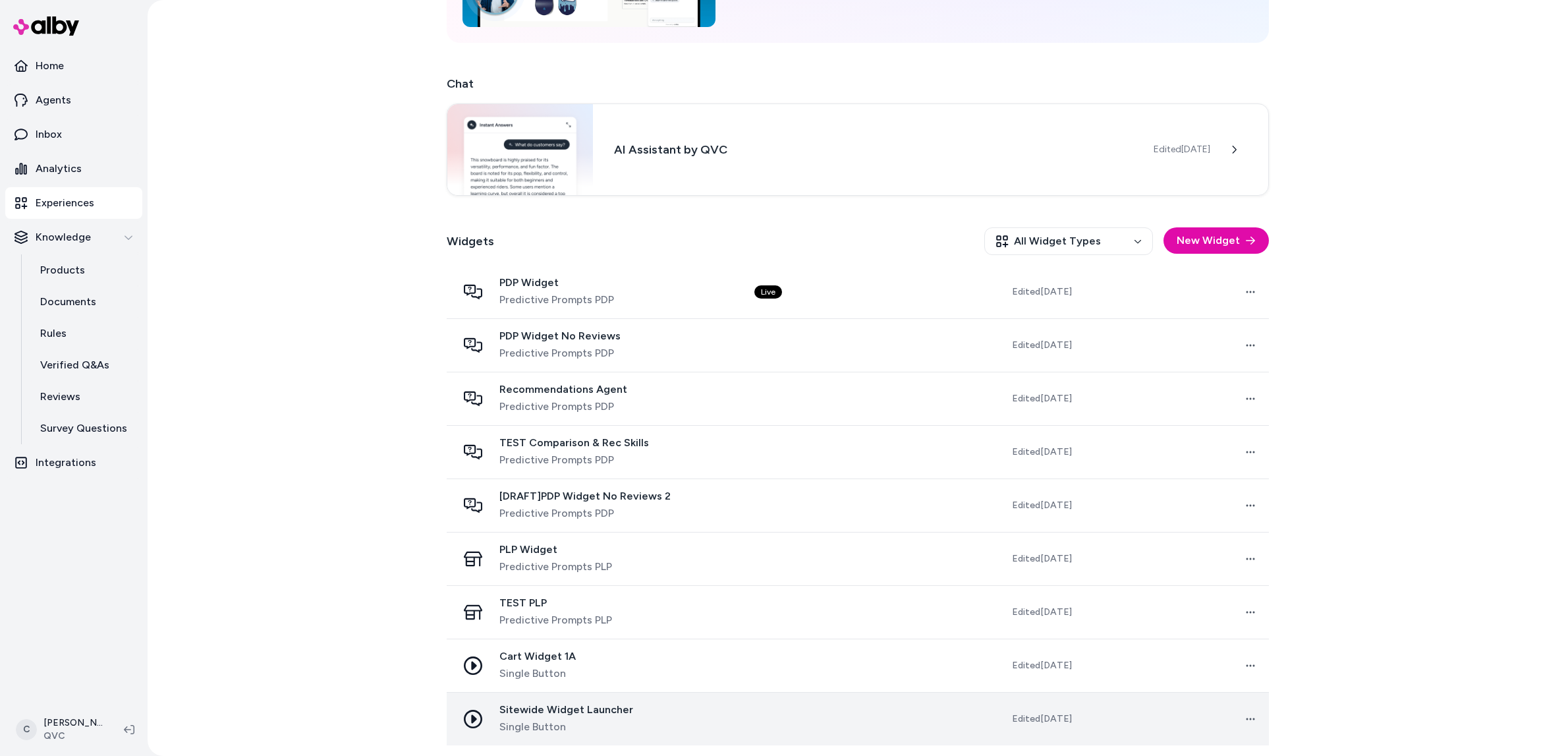
click at [608, 724] on span "Single Button" at bounding box center [566, 726] width 133 height 16
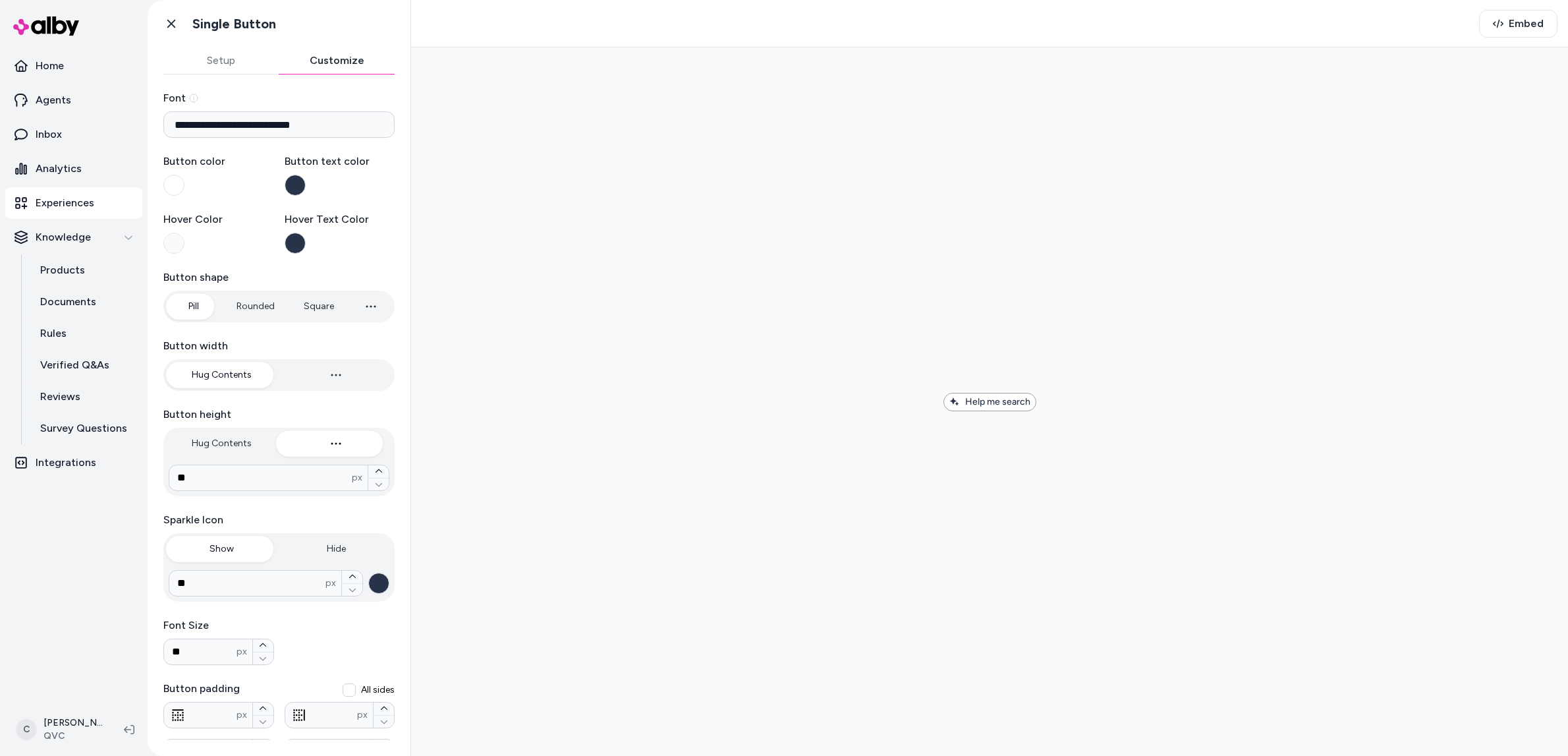
click at [332, 63] on button "Customize" at bounding box center [337, 60] width 116 height 26
click at [220, 48] on button "Setup" at bounding box center [220, 60] width 116 height 26
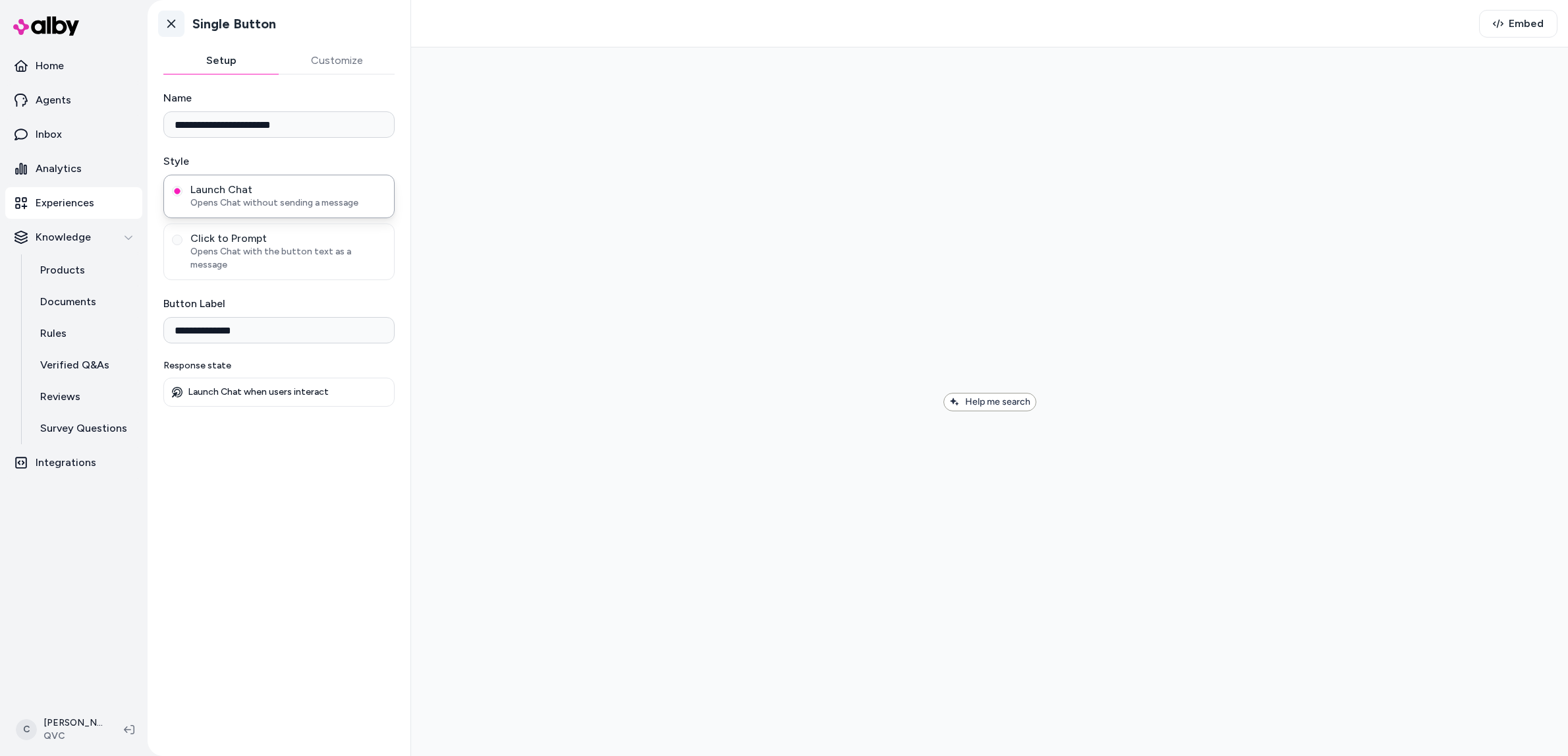
click at [173, 20] on icon at bounding box center [171, 23] width 13 height 13
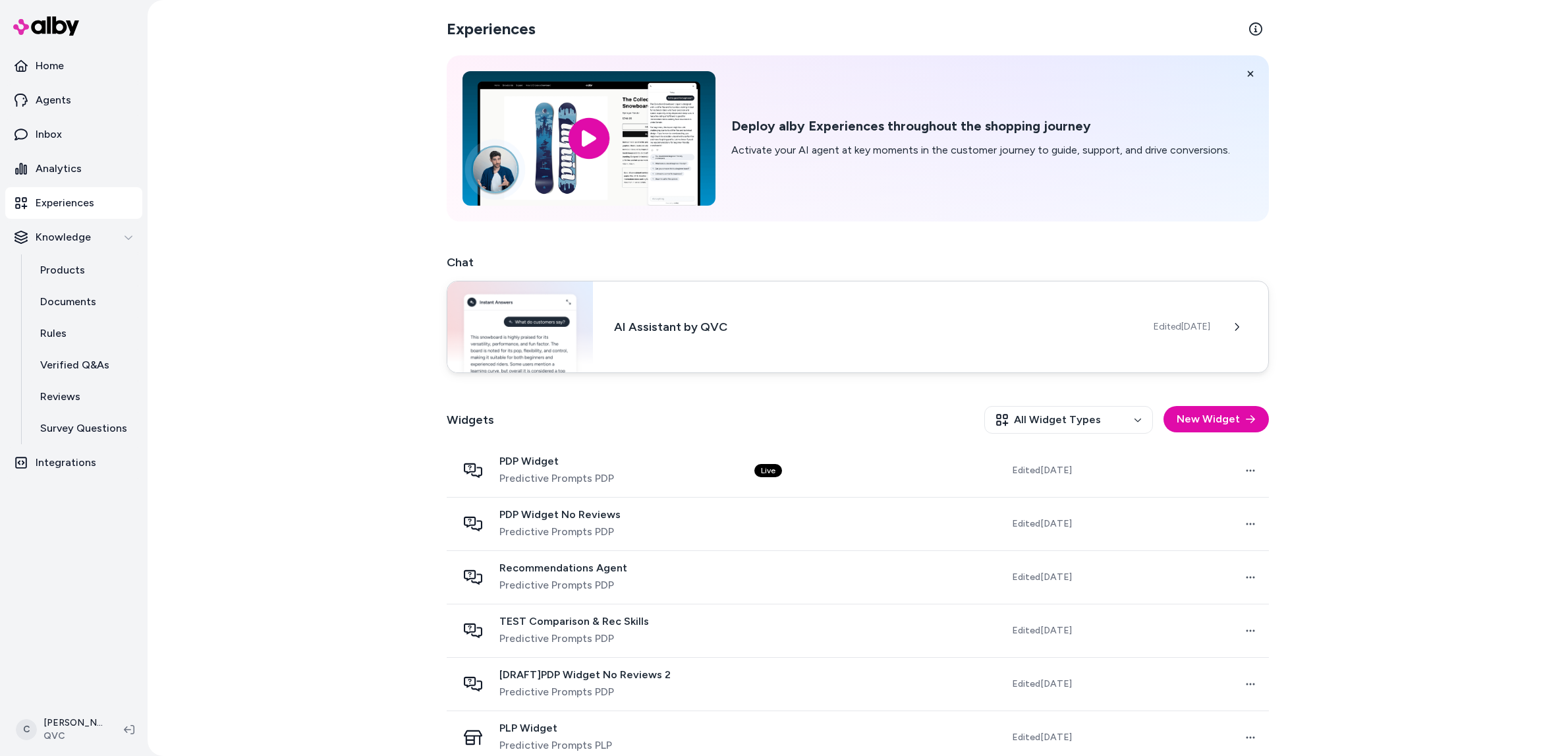
click at [660, 313] on div "AI Assistant by QVC Edited [DATE]" at bounding box center [858, 327] width 822 height 93
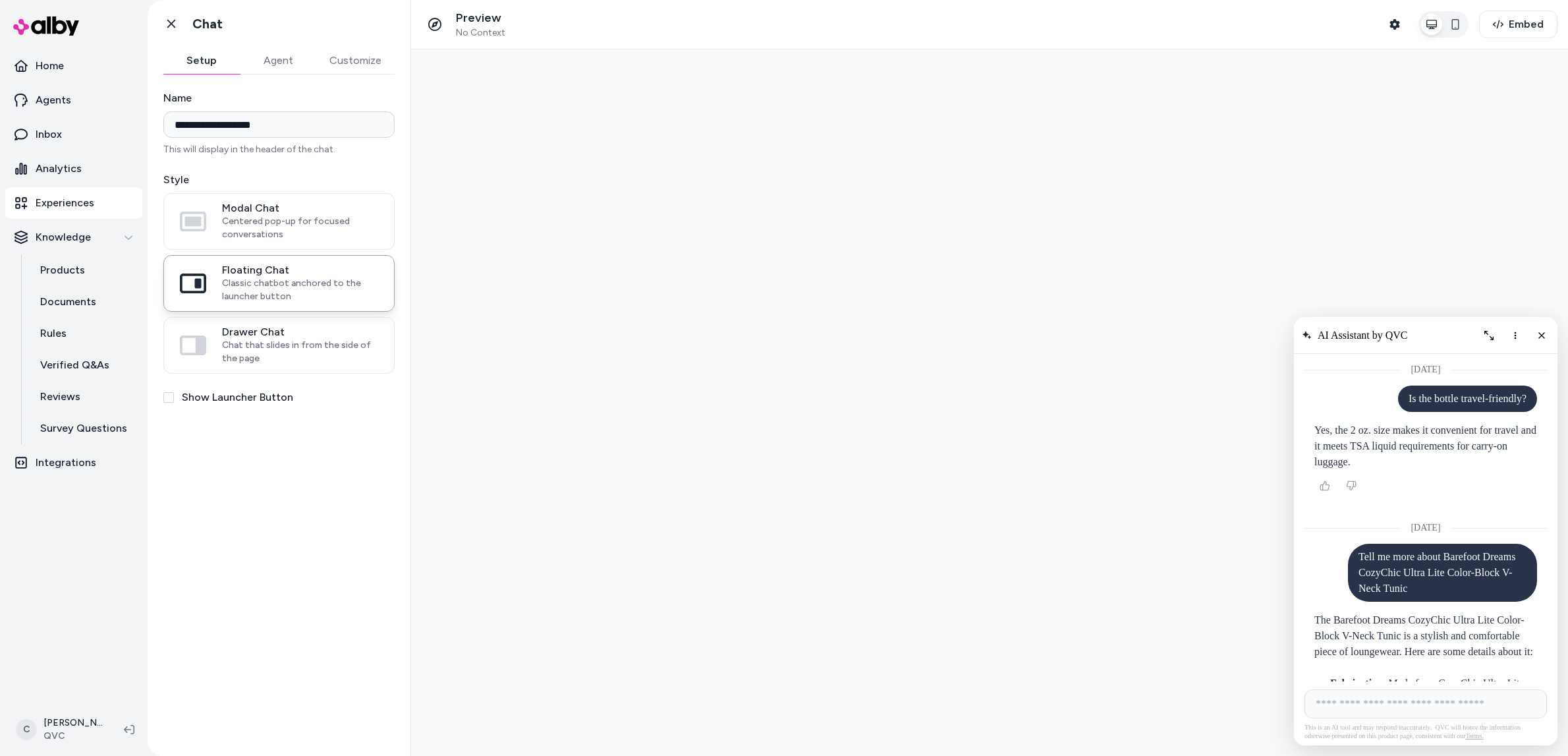
scroll to position [273, 0]
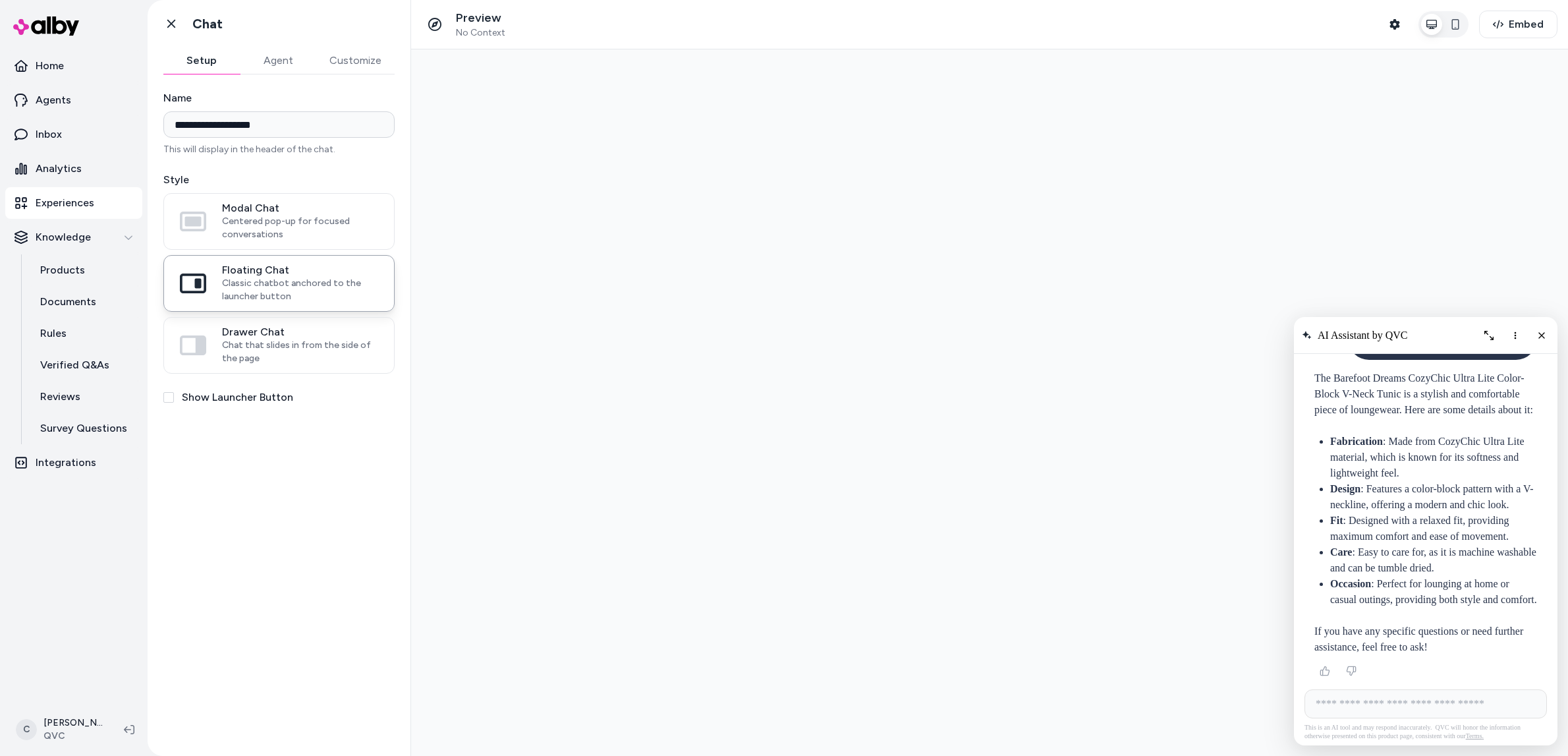
click at [278, 55] on button "Agent" at bounding box center [278, 60] width 76 height 26
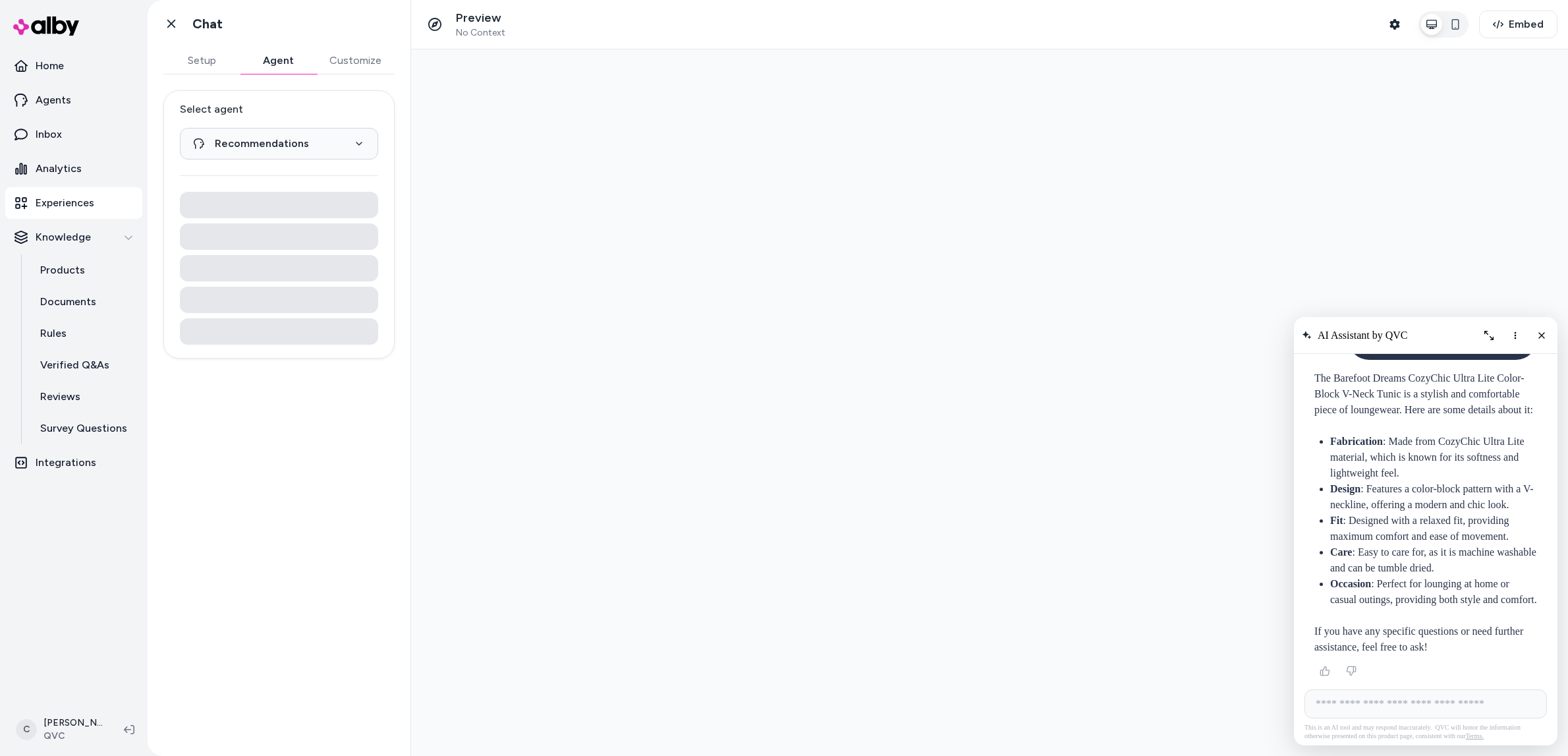
click at [349, 58] on button "Customize" at bounding box center [355, 60] width 79 height 26
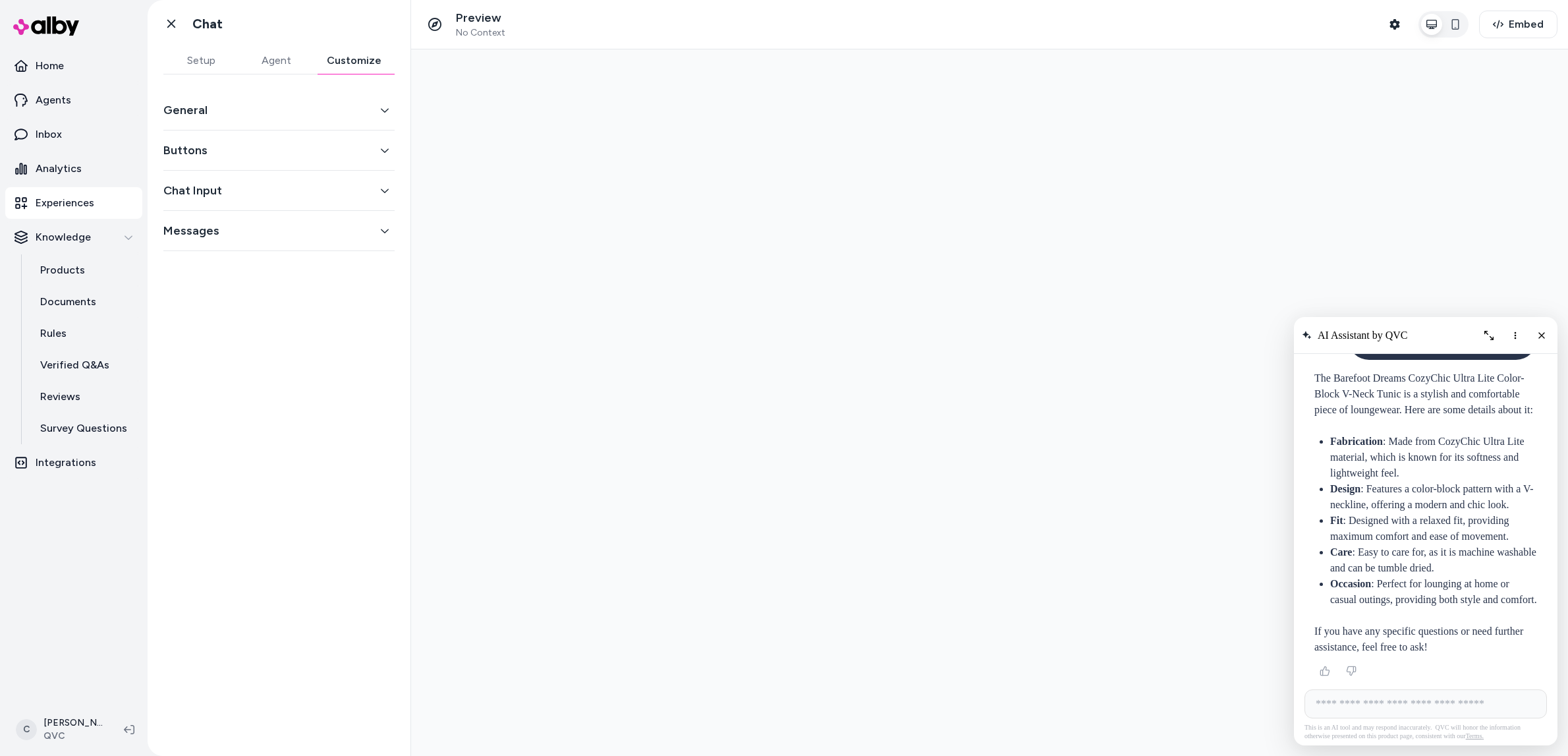
click at [288, 99] on div "General" at bounding box center [279, 109] width 232 height 40
click at [284, 112] on button "General" at bounding box center [279, 110] width 232 height 19
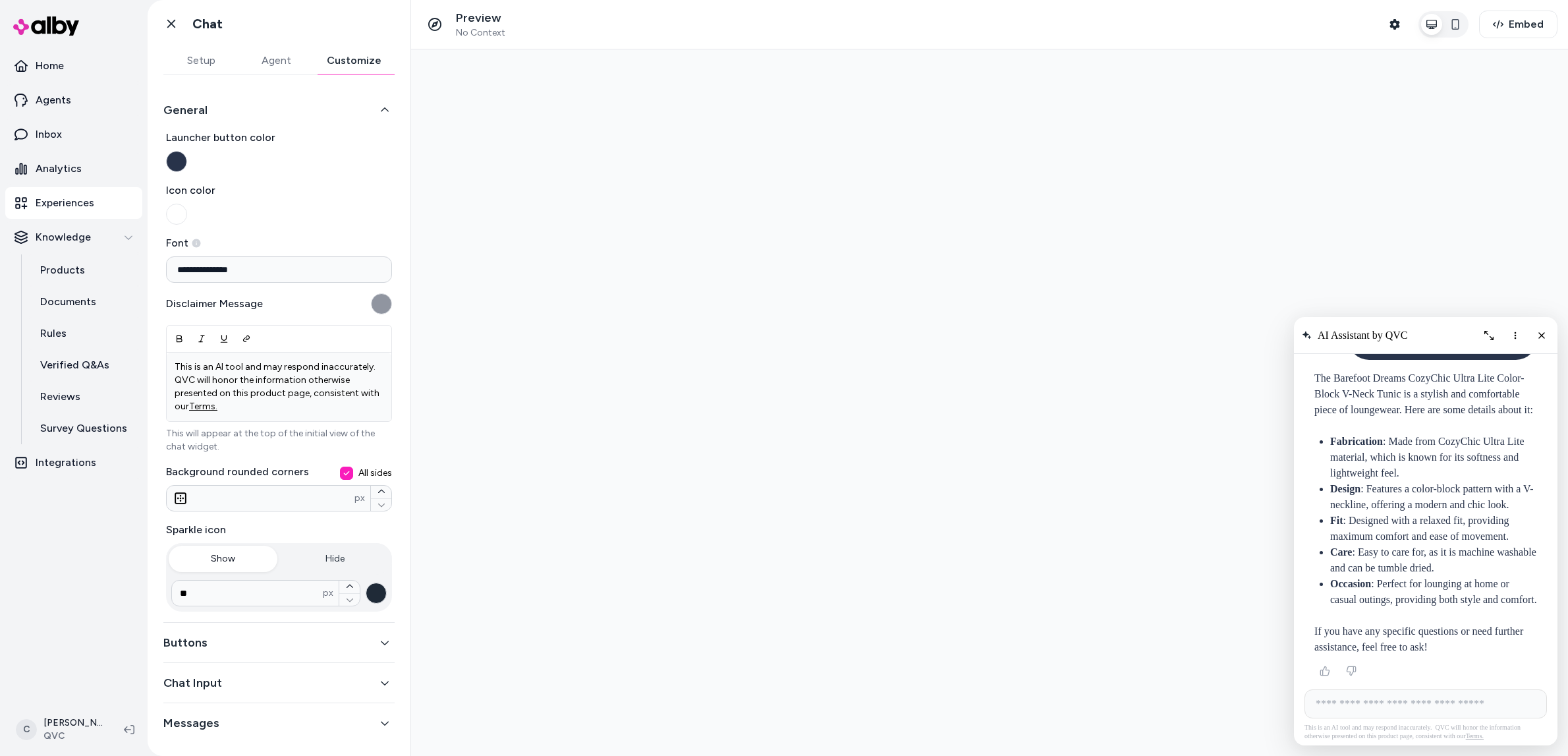
scroll to position [4, 0]
click at [263, 673] on button "Chat Input" at bounding box center [279, 679] width 232 height 19
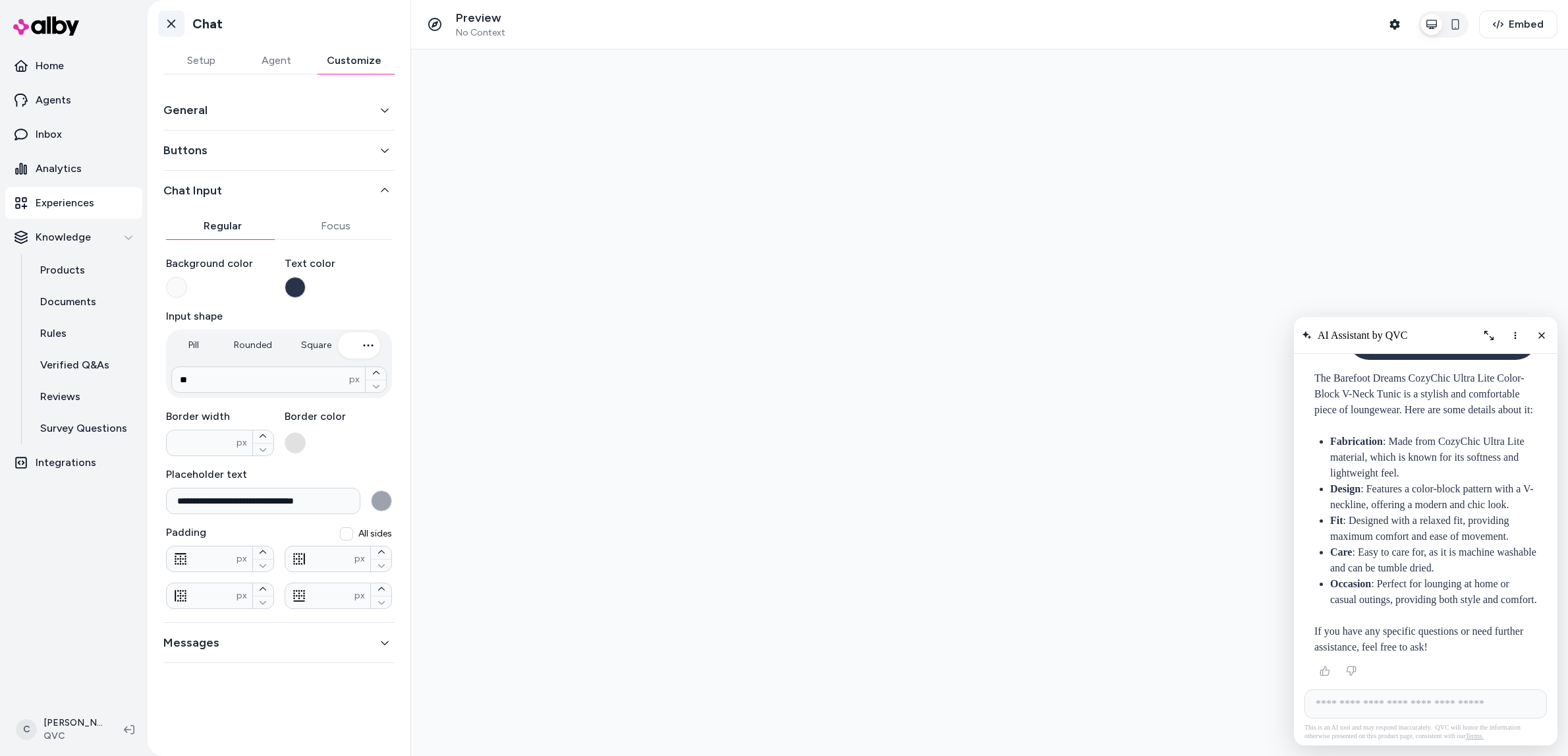
click at [174, 24] on icon at bounding box center [171, 23] width 13 height 13
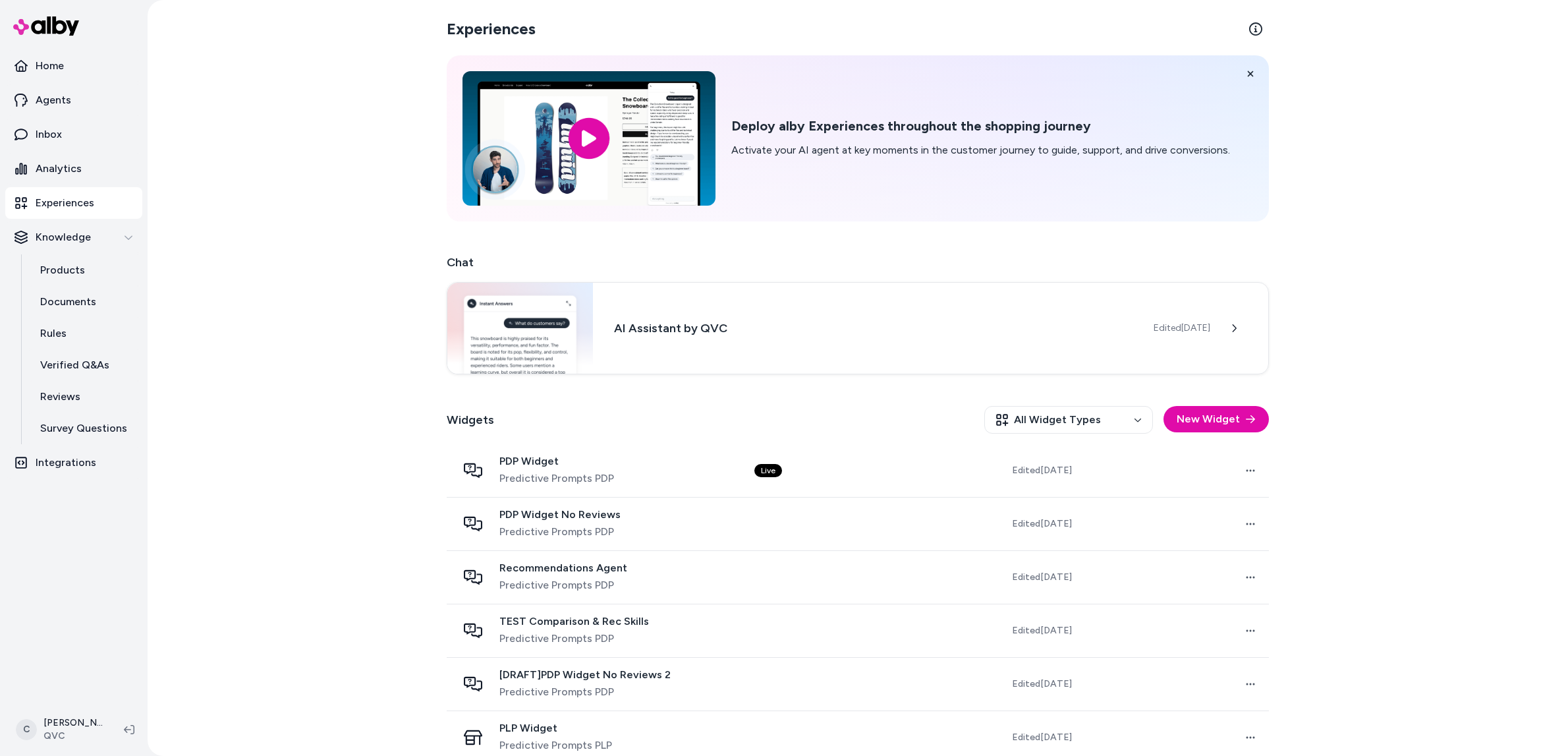
click at [220, 293] on div "Experiences Deploy alby Experiences throughout the shopping journey Activate yo…" at bounding box center [857, 378] width 1420 height 756
